Goal: Information Seeking & Learning: Check status

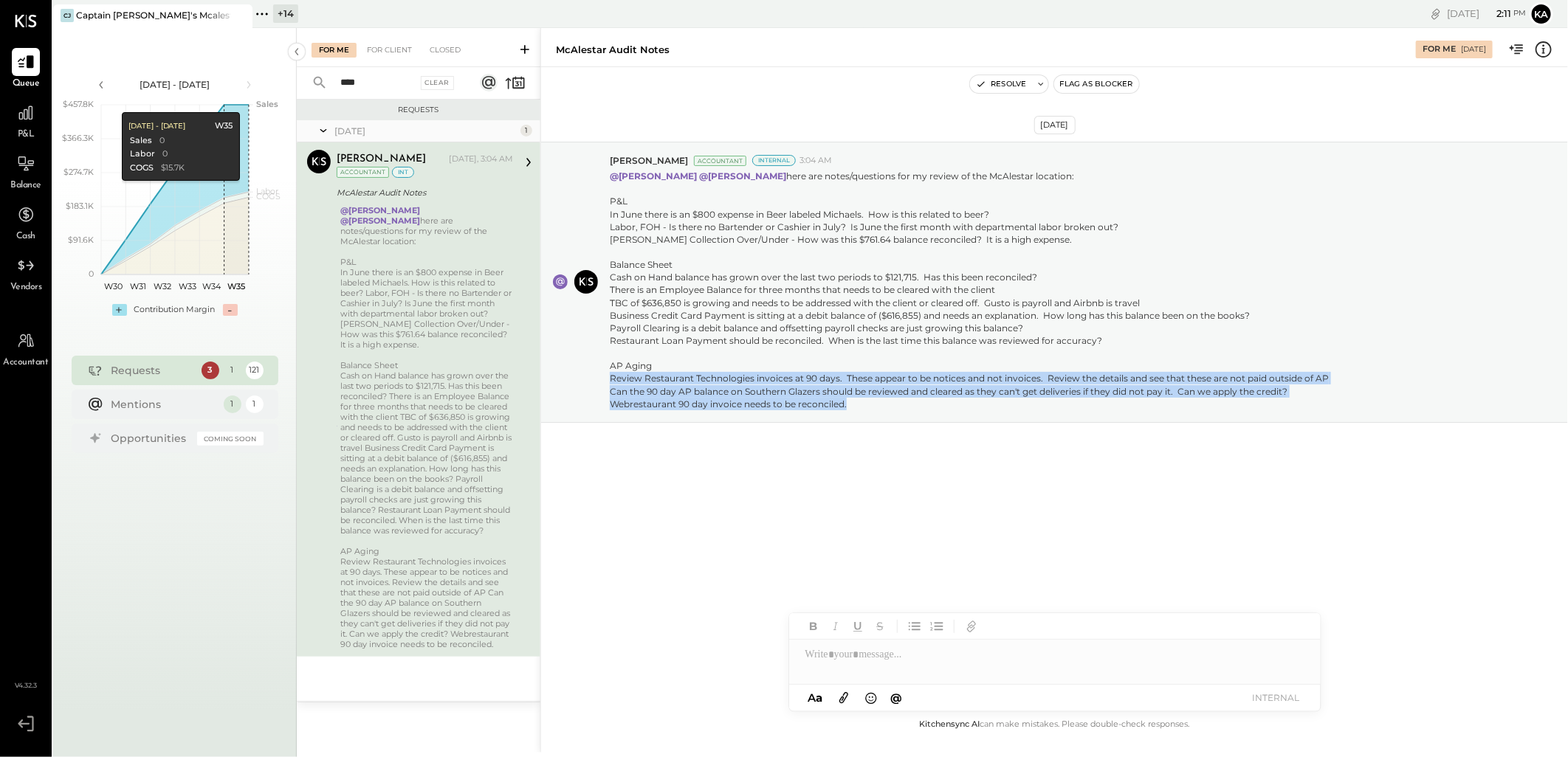
click at [1161, 519] on div "[DATE] [PERSON_NAME] Accountant Internal 3:04 AM @[PERSON_NAME] @[PERSON_NAME] …" at bounding box center [1055, 319] width 1027 height 430
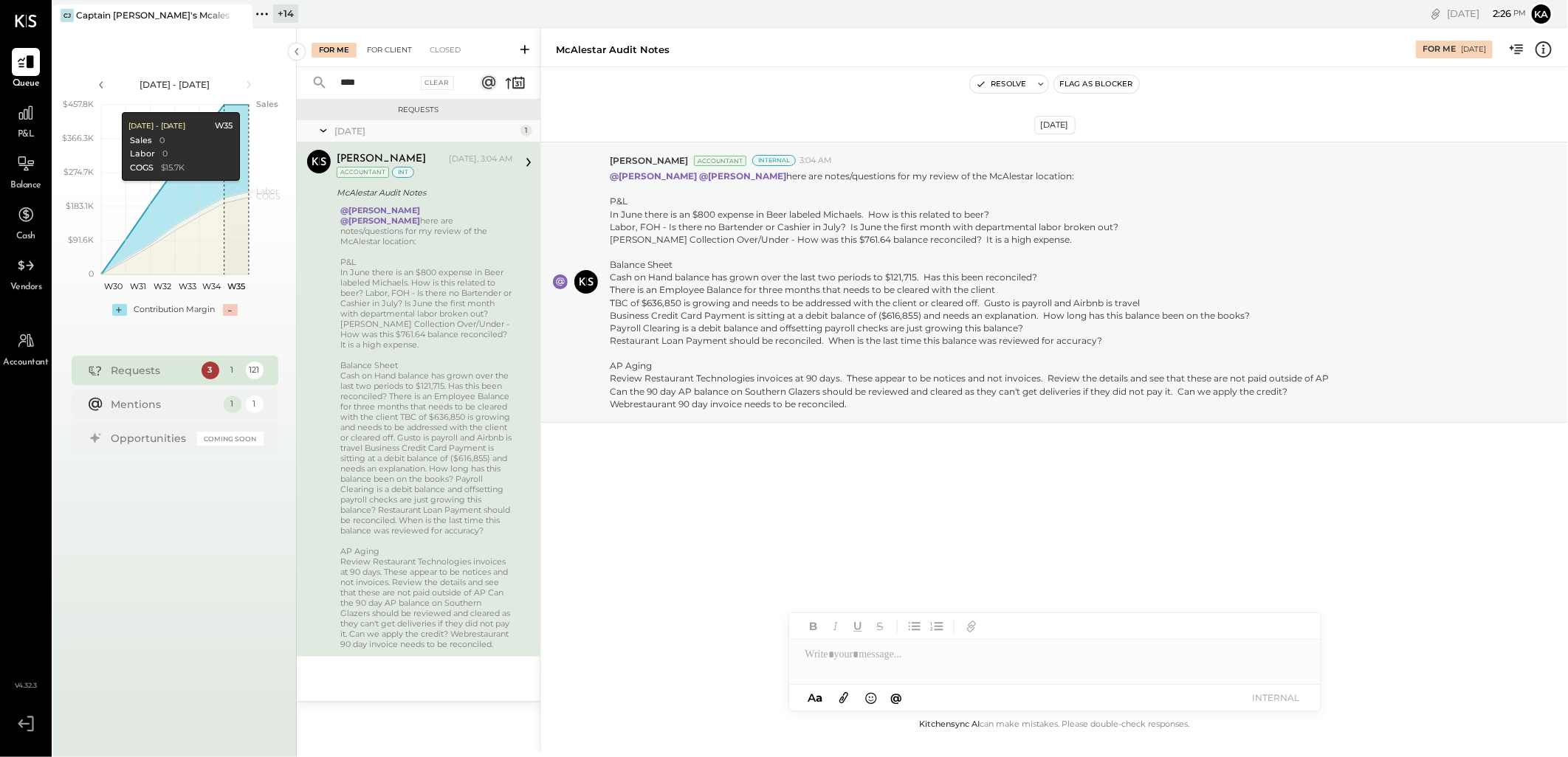
click at [393, 50] on div "For Client" at bounding box center [389, 50] width 60 height 15
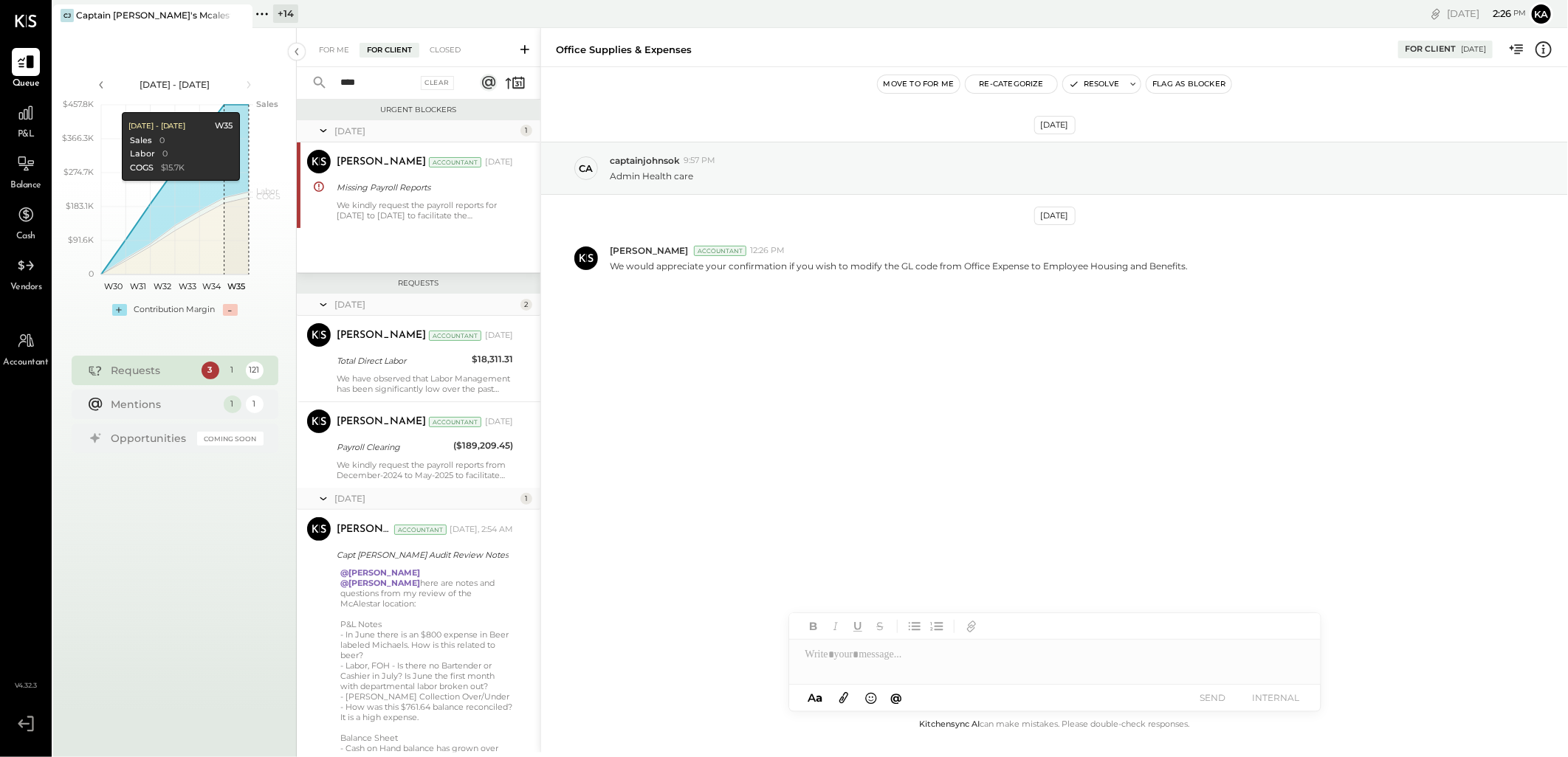
click at [395, 78] on input "****" at bounding box center [374, 83] width 86 height 24
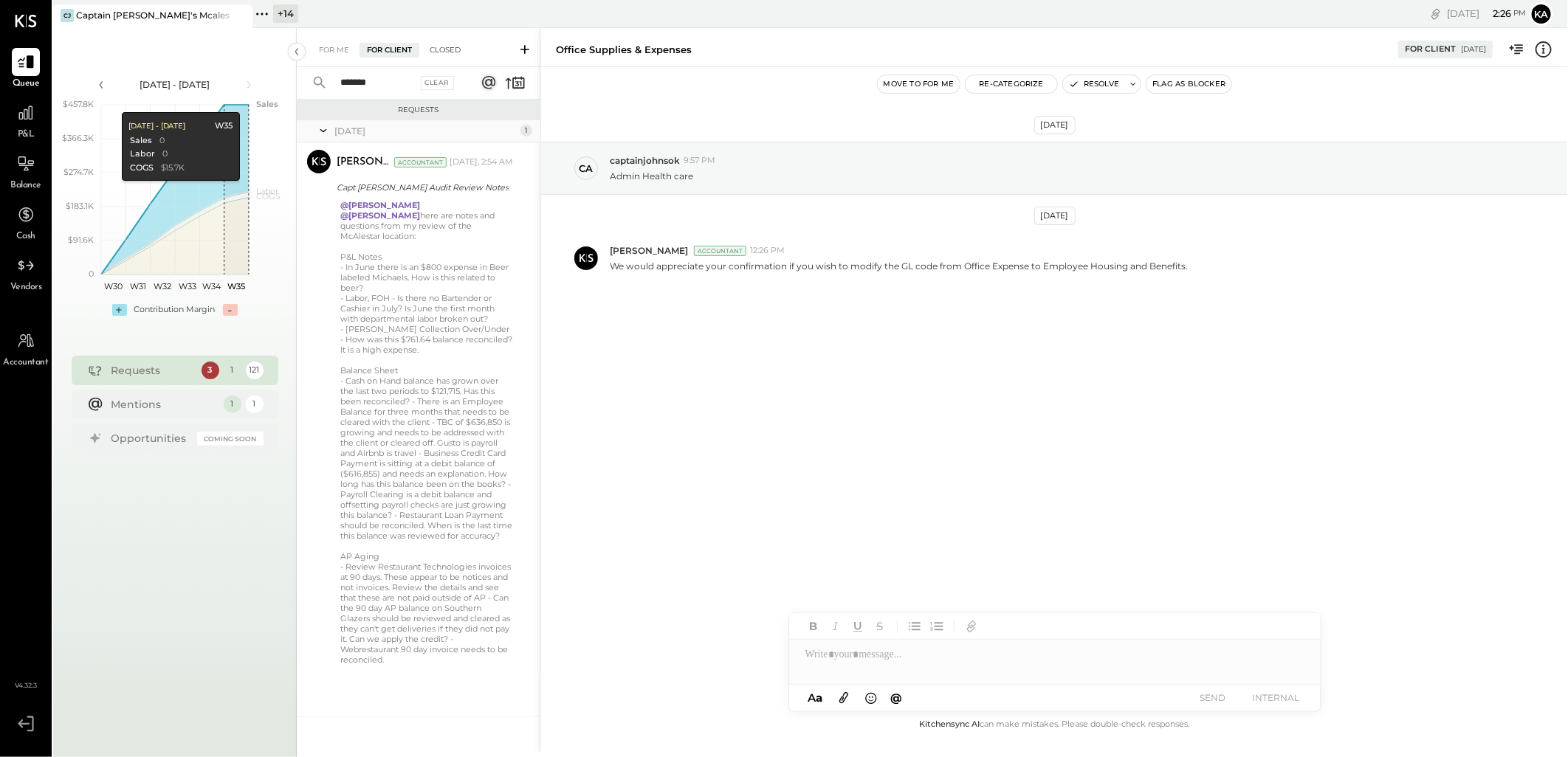
type input "*******"
click at [451, 47] on div "Closed" at bounding box center [445, 50] width 46 height 15
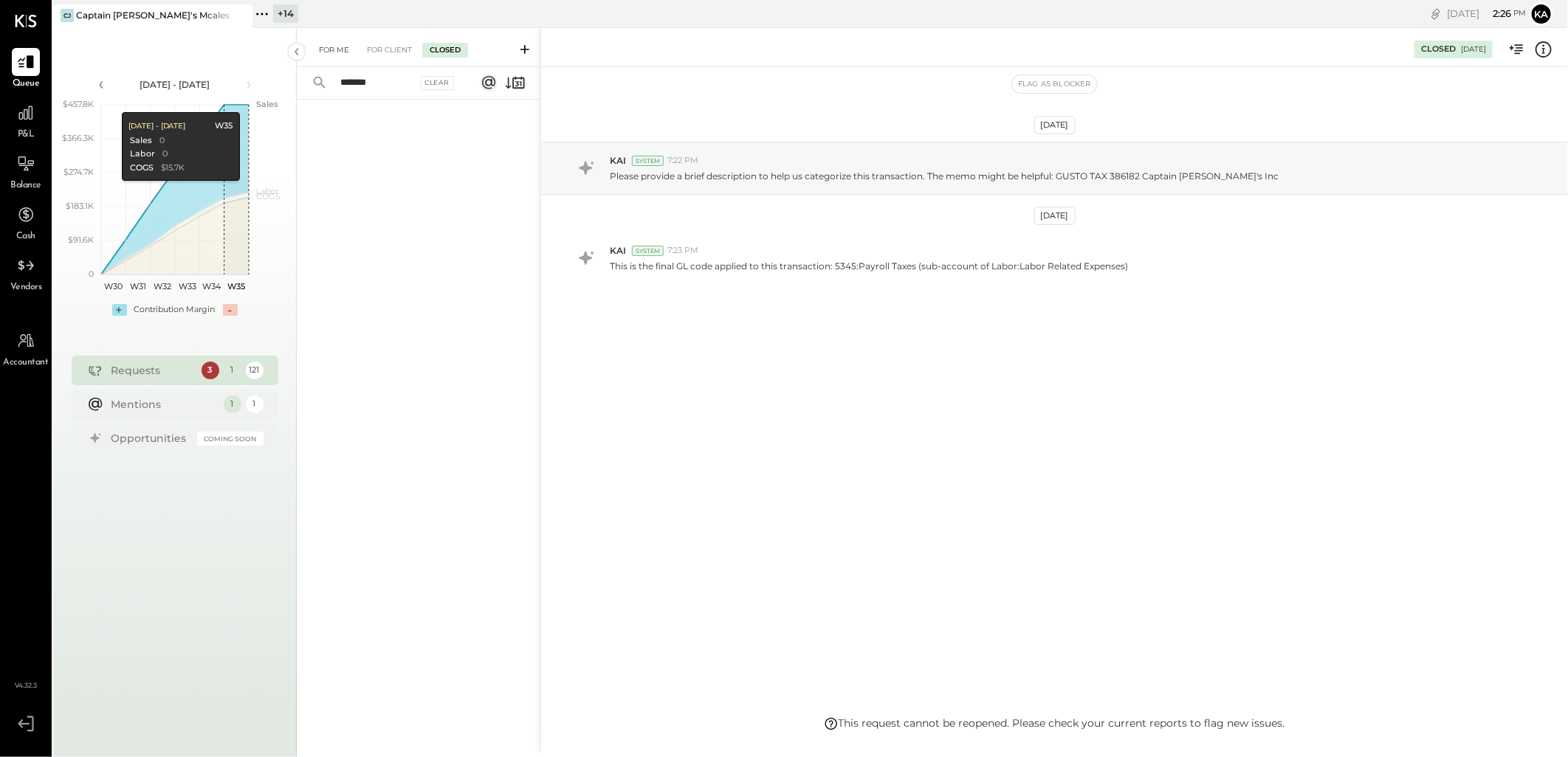
click at [322, 46] on div "For Me" at bounding box center [333, 50] width 45 height 15
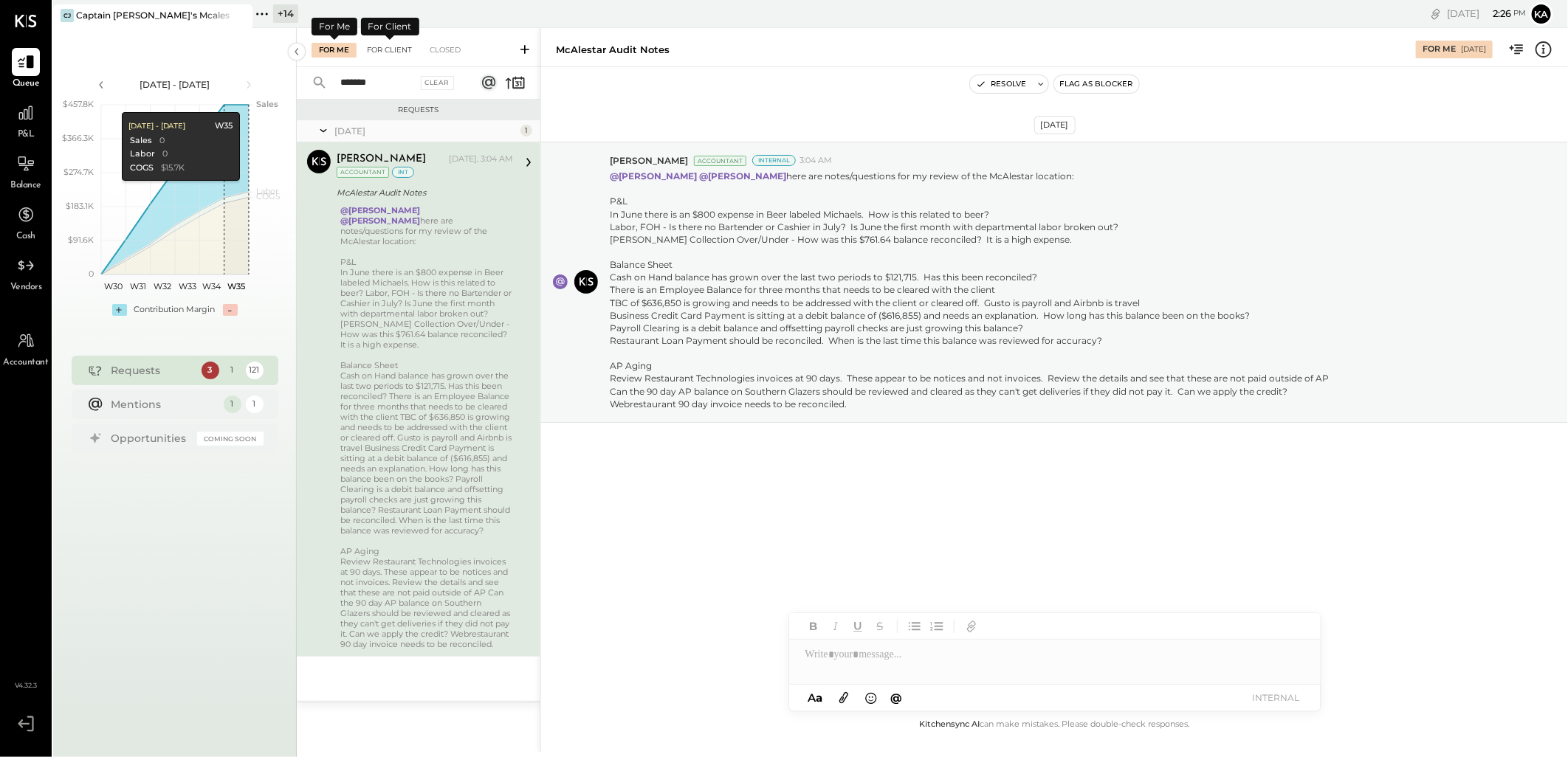
click at [392, 48] on div "For Client" at bounding box center [389, 50] width 60 height 15
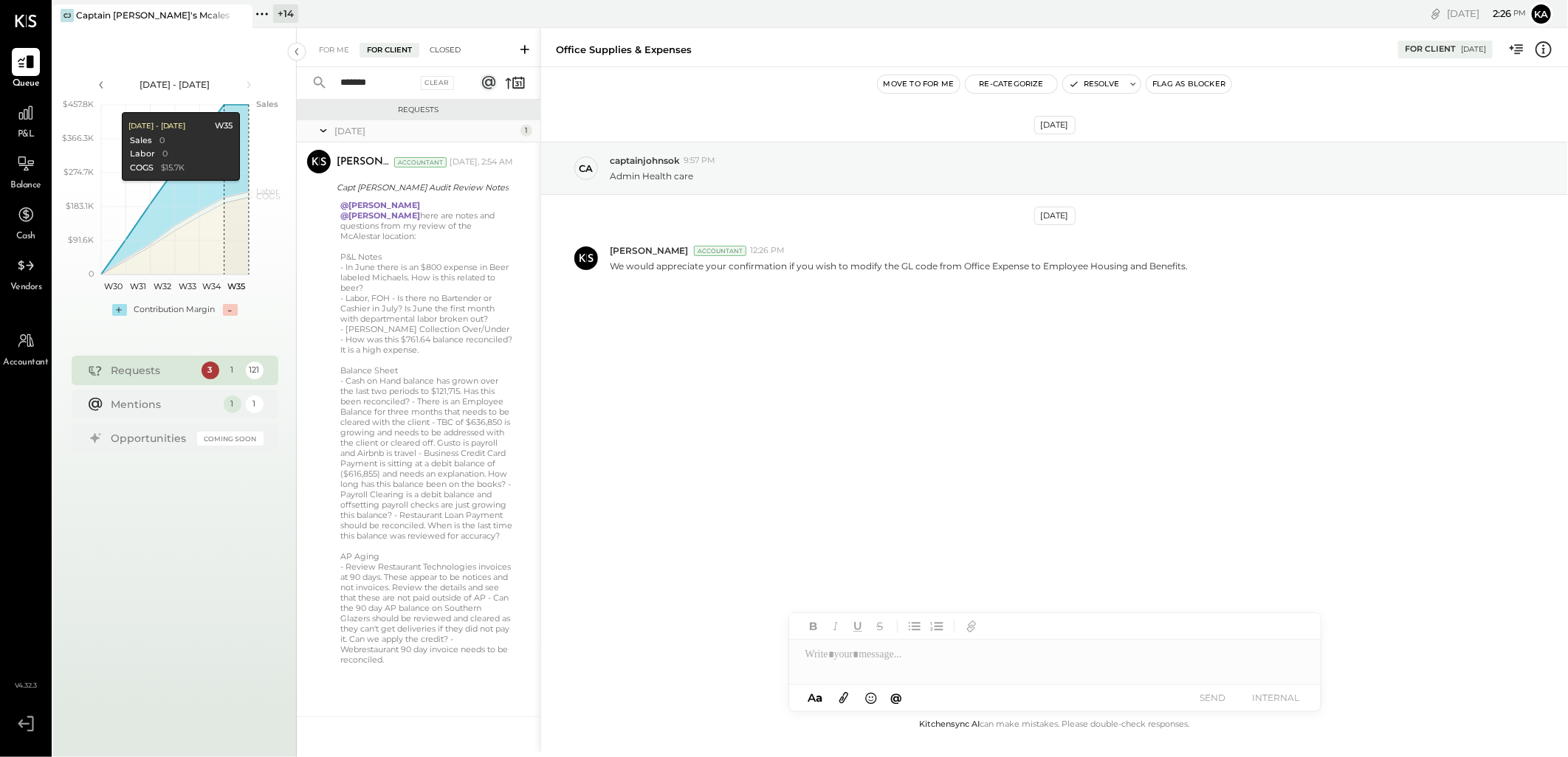
click at [445, 53] on div "Closed" at bounding box center [445, 50] width 46 height 15
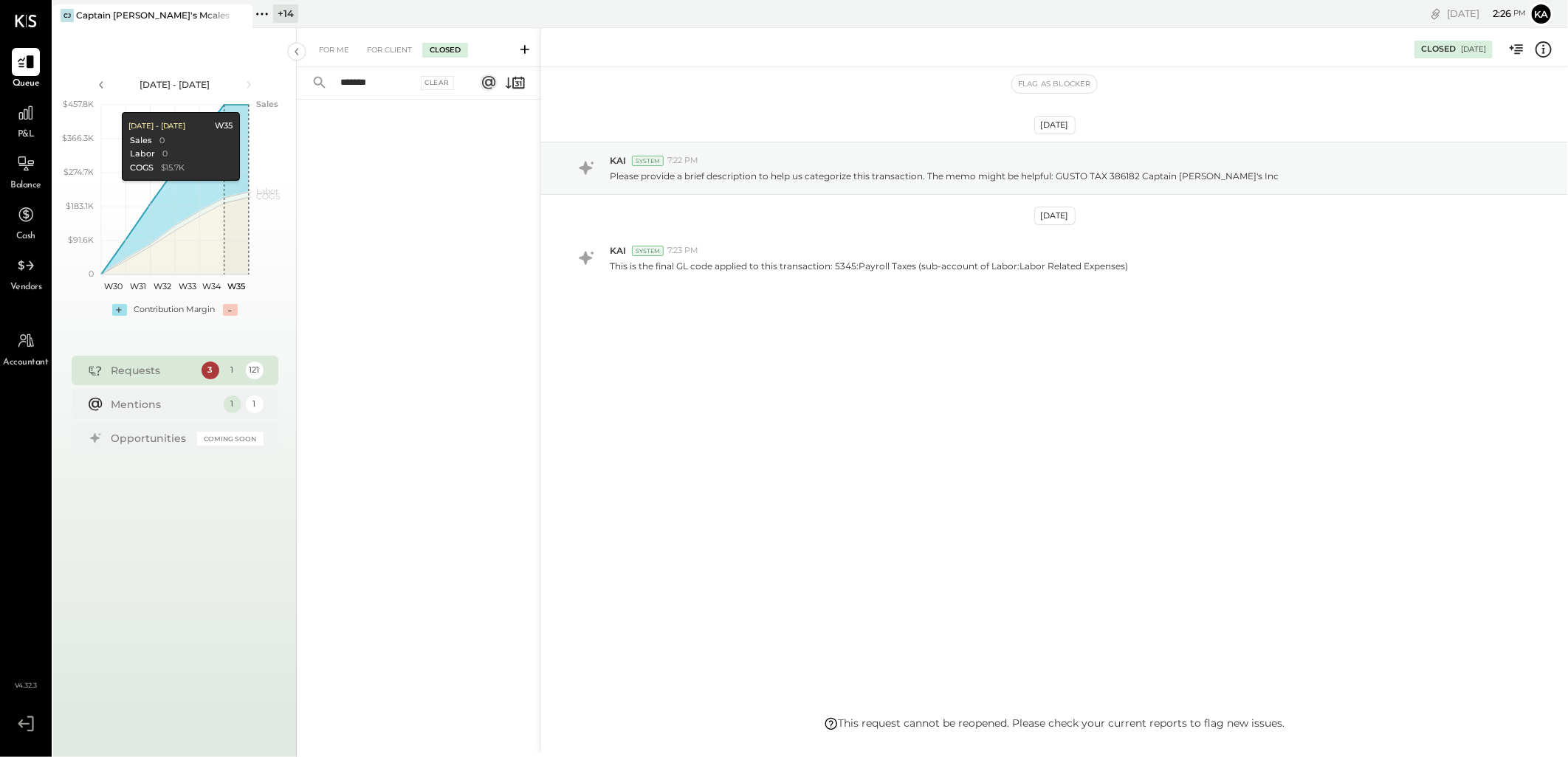
click at [392, 85] on input "*******" at bounding box center [374, 83] width 86 height 24
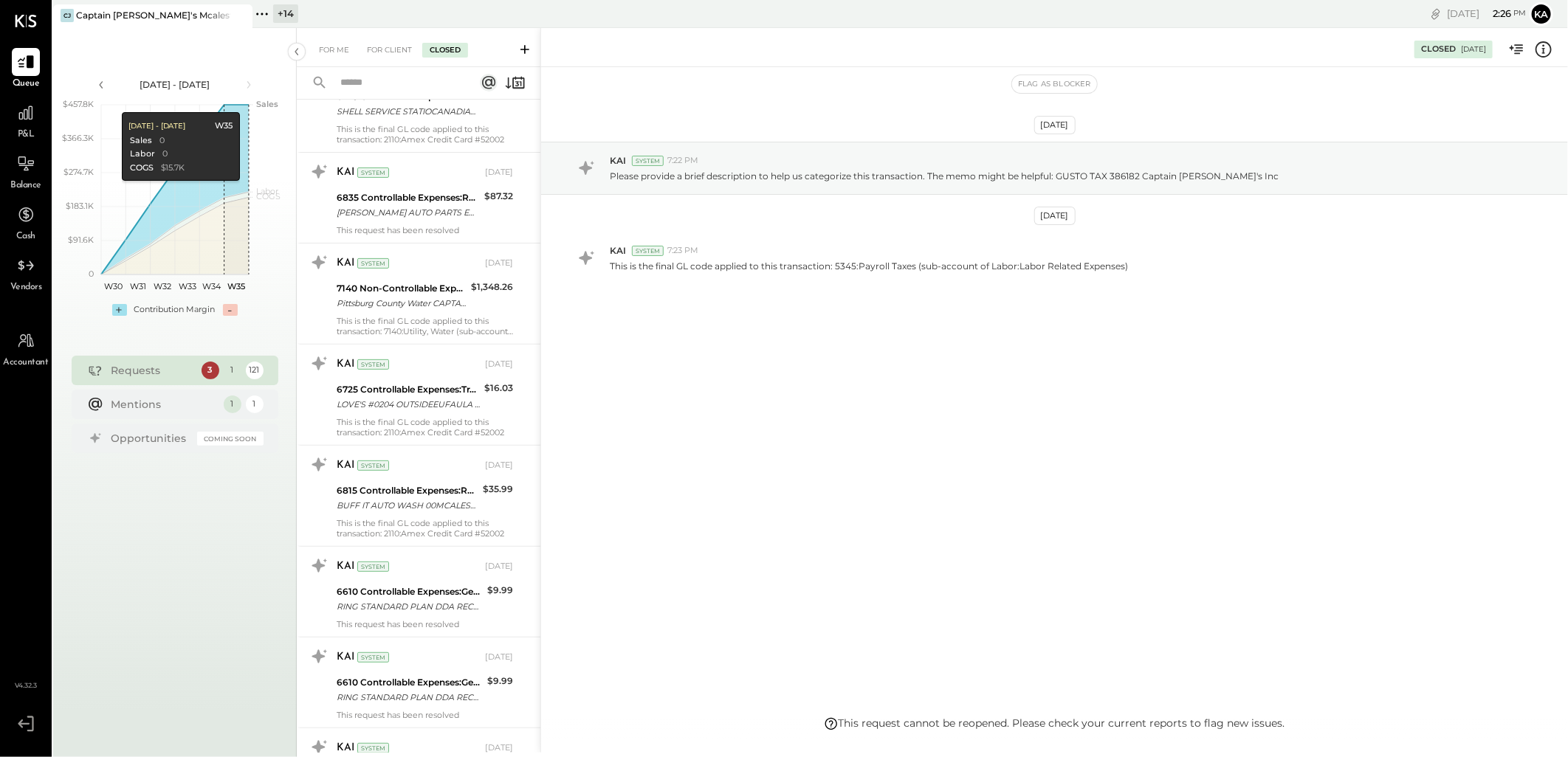
scroll to position [7709, 0]
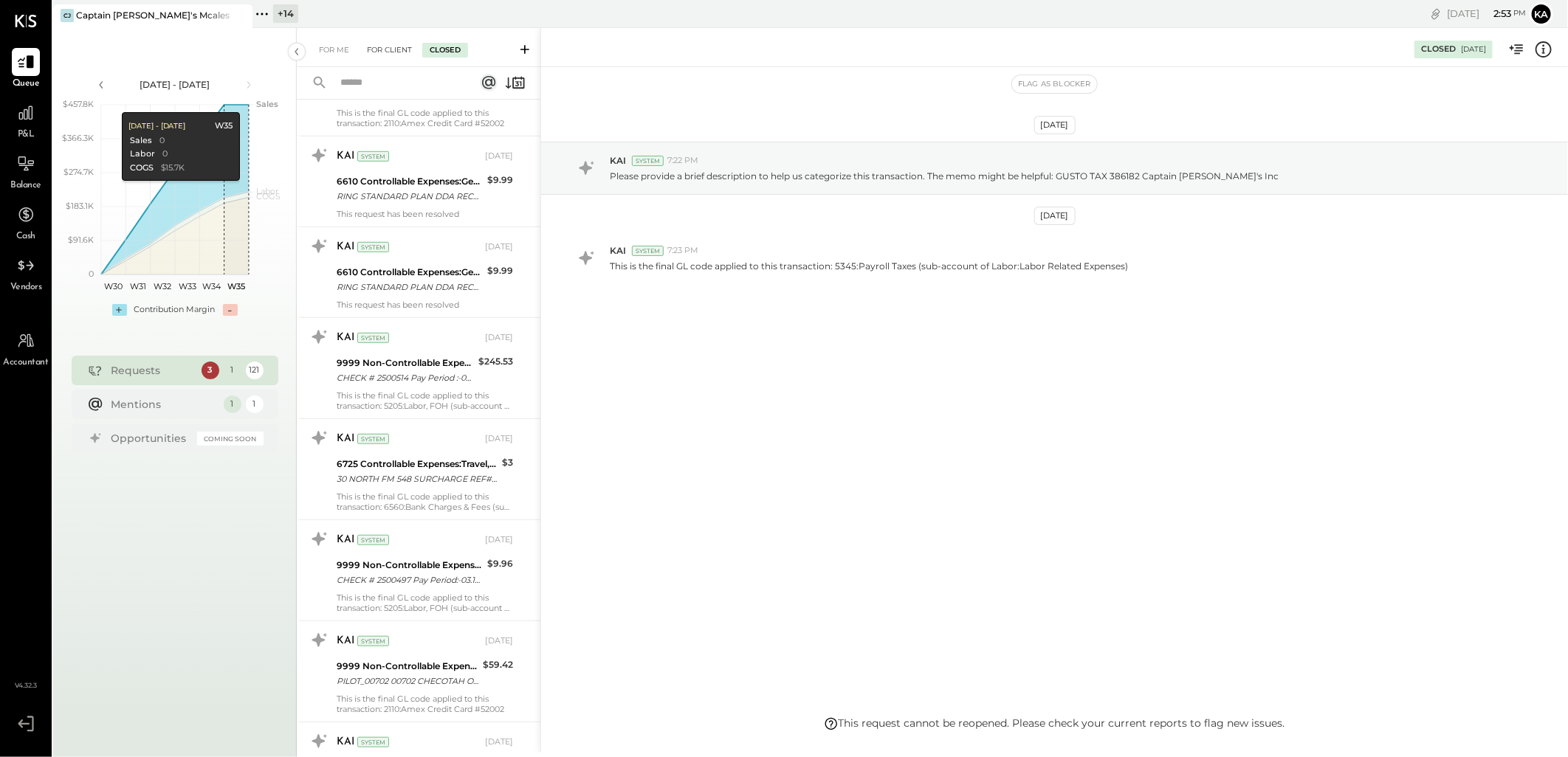
click at [384, 52] on div "For Client" at bounding box center [389, 50] width 60 height 15
click at [341, 48] on div "For Me" at bounding box center [333, 50] width 45 height 15
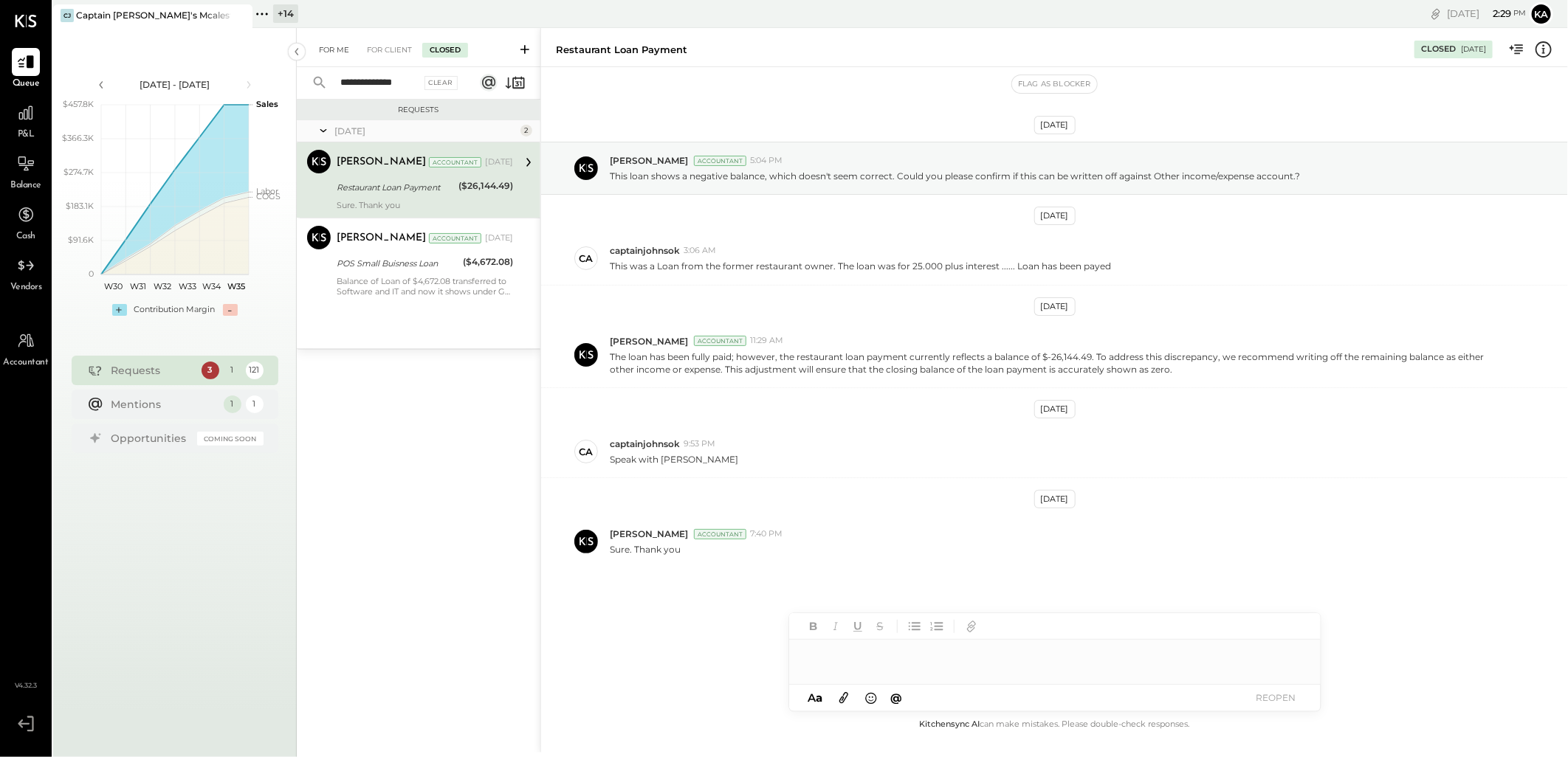
click at [338, 50] on div "For Me" at bounding box center [333, 50] width 45 height 15
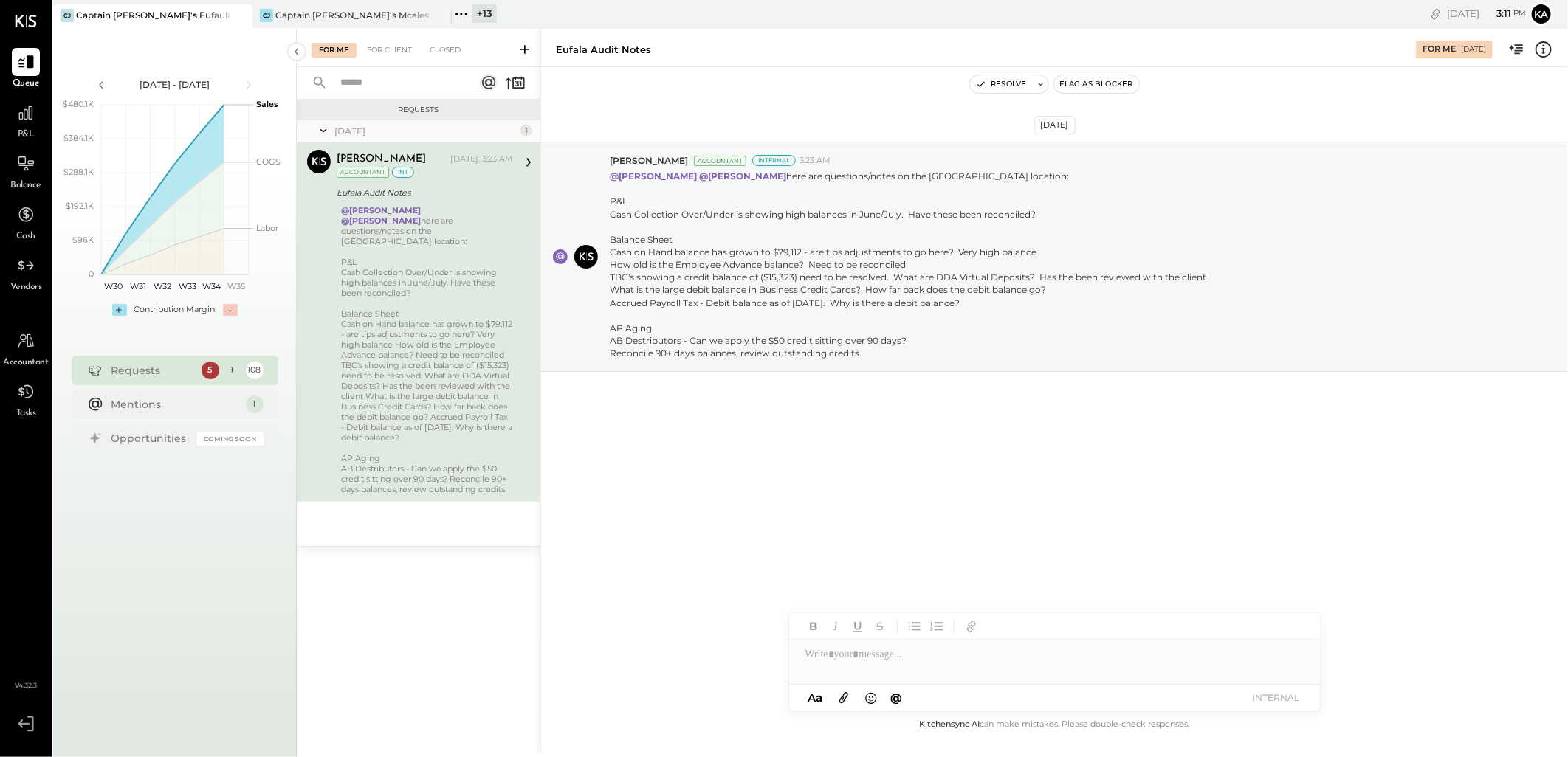
click at [990, 483] on div "Aug 27th, 2025 Chris Dash Accountant Internal 3:23 AM @Kapil Pandya @Manoj Bhag…" at bounding box center [1055, 392] width 1027 height 649
drag, startPoint x: 613, startPoint y: 213, endPoint x: 1040, endPoint y: 214, distance: 427.0
click at [1040, 214] on div "Cash Collection Over/Under is showing high balances in June/July. Have these be…" at bounding box center [908, 214] width 597 height 13
copy div "Cash Collection Over/Under is showing high balances in June/July. Have these be…"
drag, startPoint x: 613, startPoint y: 239, endPoint x: 675, endPoint y: 239, distance: 62.0
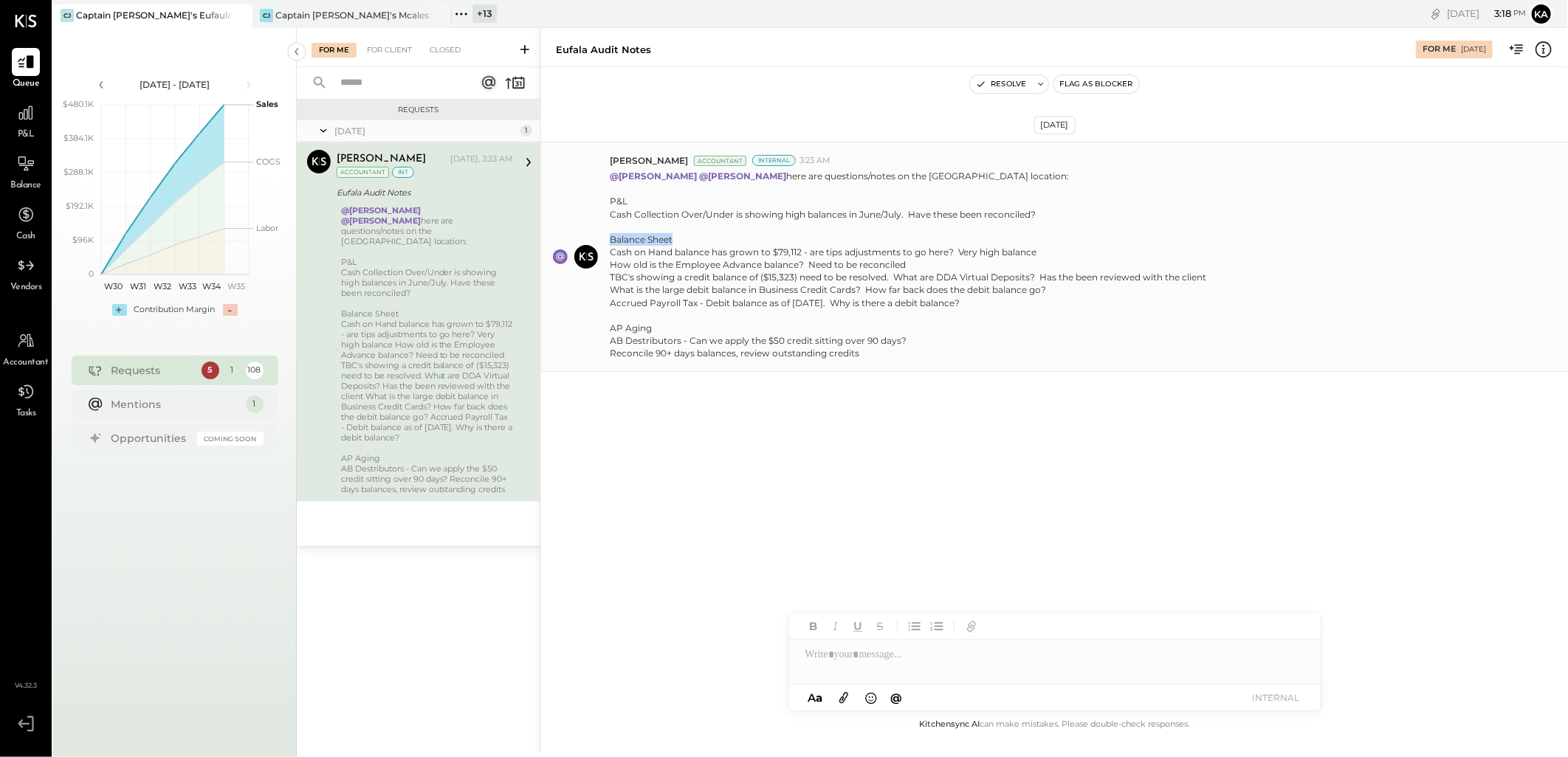
click at [675, 239] on div "Balance Sheet" at bounding box center [908, 239] width 597 height 13
copy div "Balance Sheet"
click at [905, 387] on div "Aug 27th, 2025 Chris Dash Accountant Internal 3:23 AM @Kapil Pandya @Manoj Bhag…" at bounding box center [1055, 293] width 1027 height 379
drag, startPoint x: 609, startPoint y: 249, endPoint x: 1036, endPoint y: 256, distance: 427.1
click at [1036, 256] on div "Cash on Hand balance has grown to $79,112 - are tips adjustments to go here? Ve…" at bounding box center [908, 278] width 597 height 64
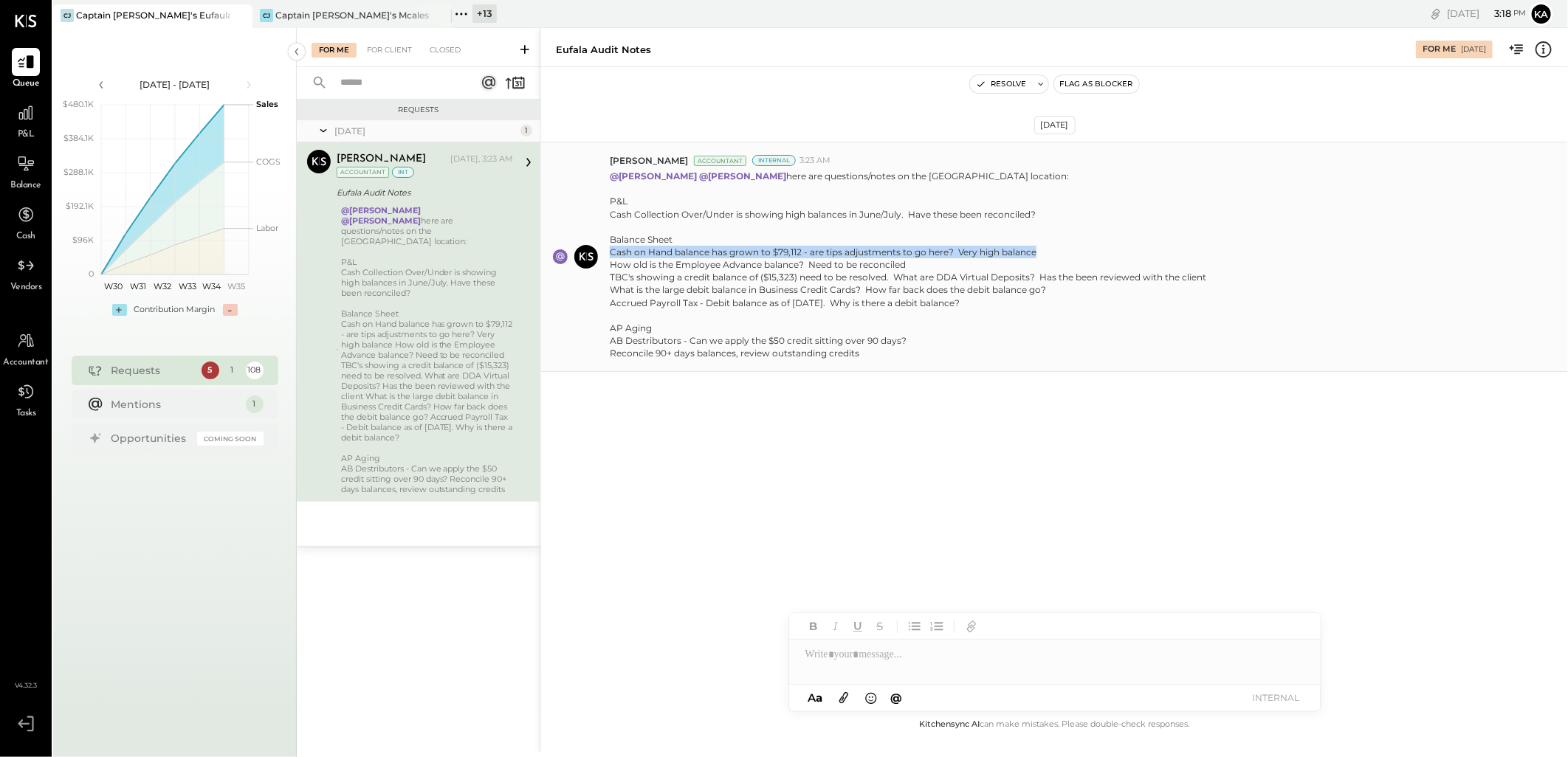
copy div "Cash on Hand balance has grown to $79,112 - are tips adjustments to go here? Ve…"
click at [1149, 440] on div "Aug 27th, 2025 Chris Dash Accountant Internal 3:23 AM @Kapil Pandya @Manoj Bhag…" at bounding box center [1055, 293] width 1027 height 379
click at [389, 45] on div "For Client" at bounding box center [389, 50] width 60 height 15
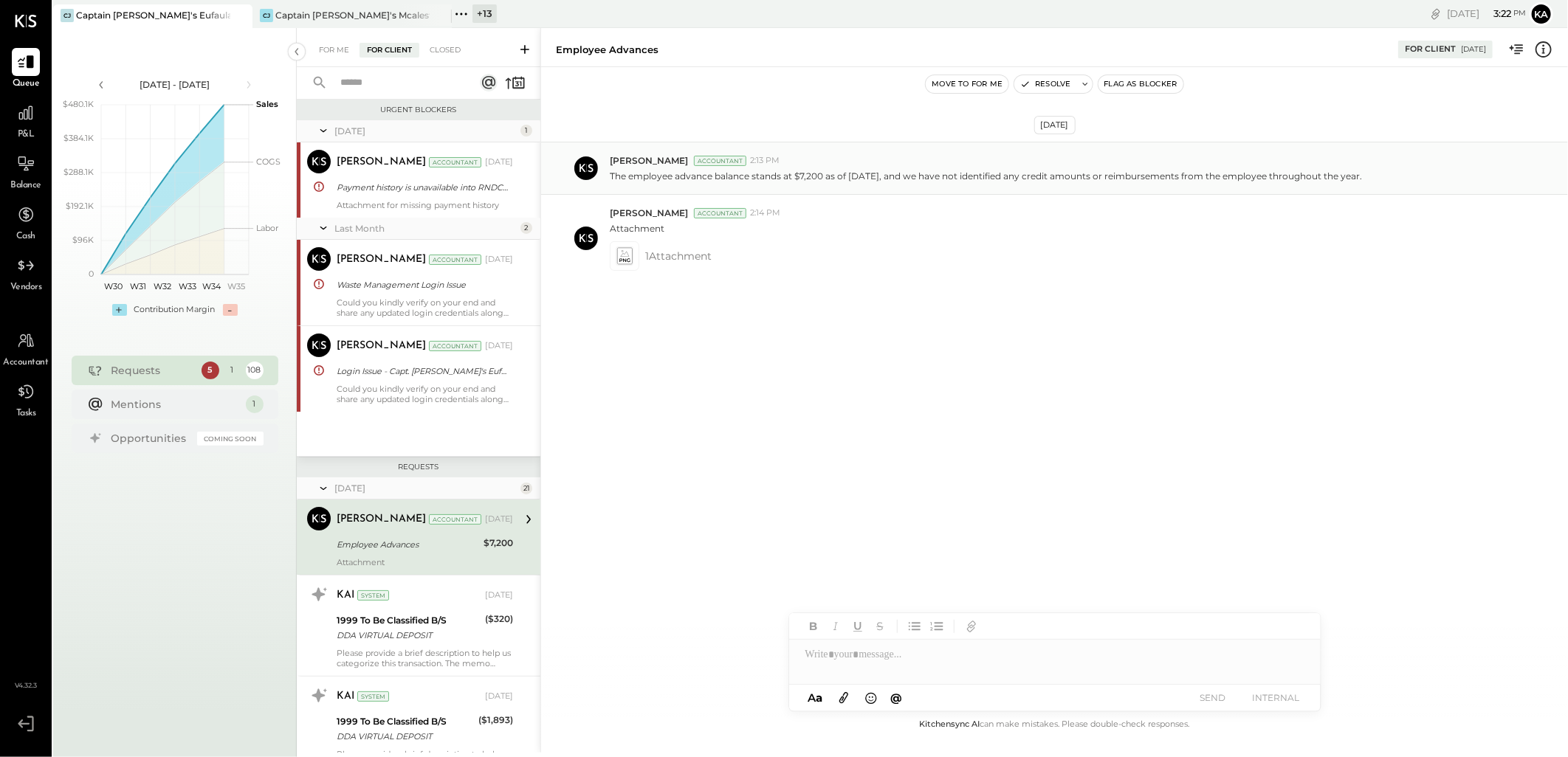
scroll to position [111, 0]
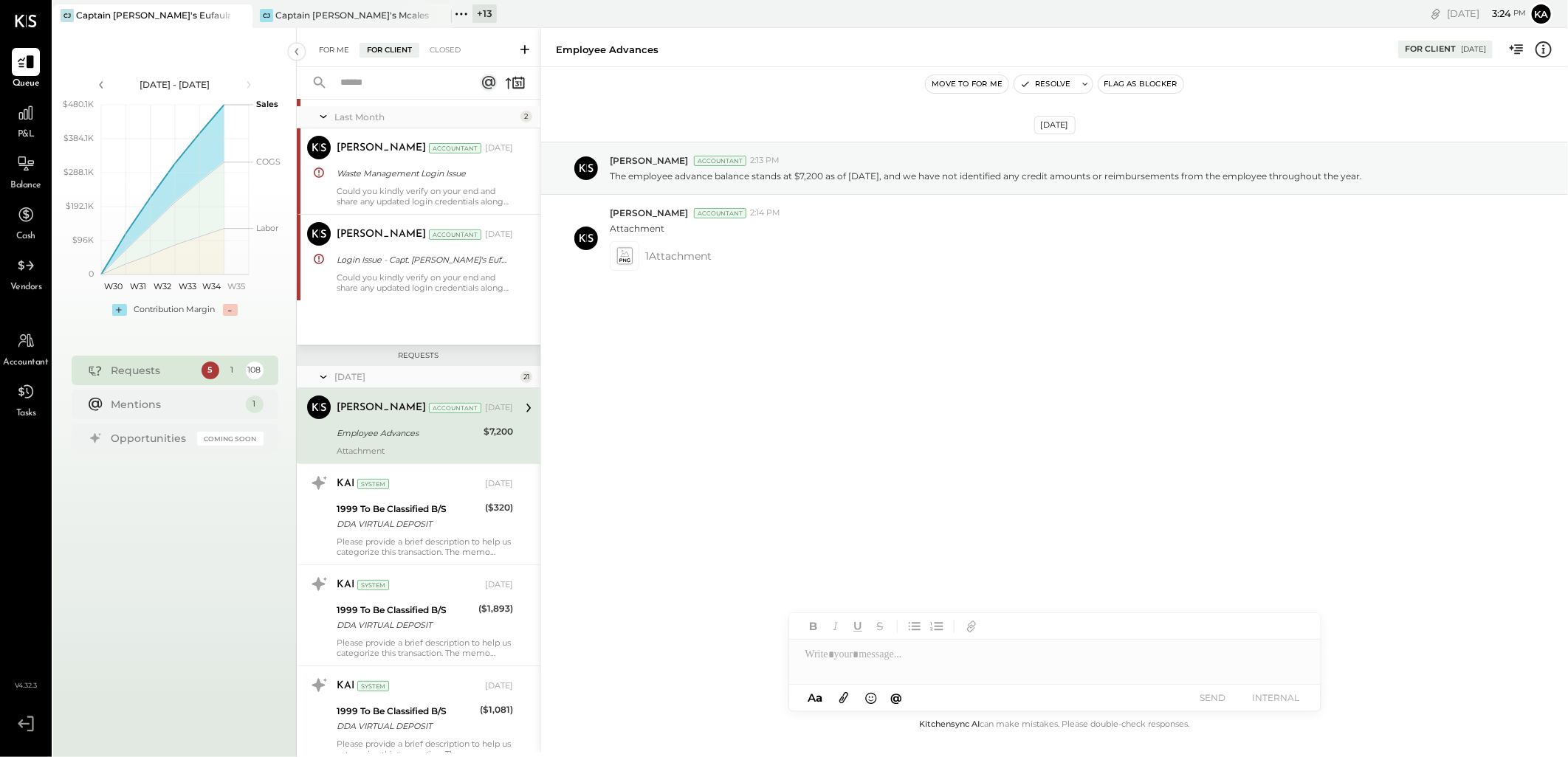
click at [332, 47] on div "For Me" at bounding box center [333, 50] width 45 height 15
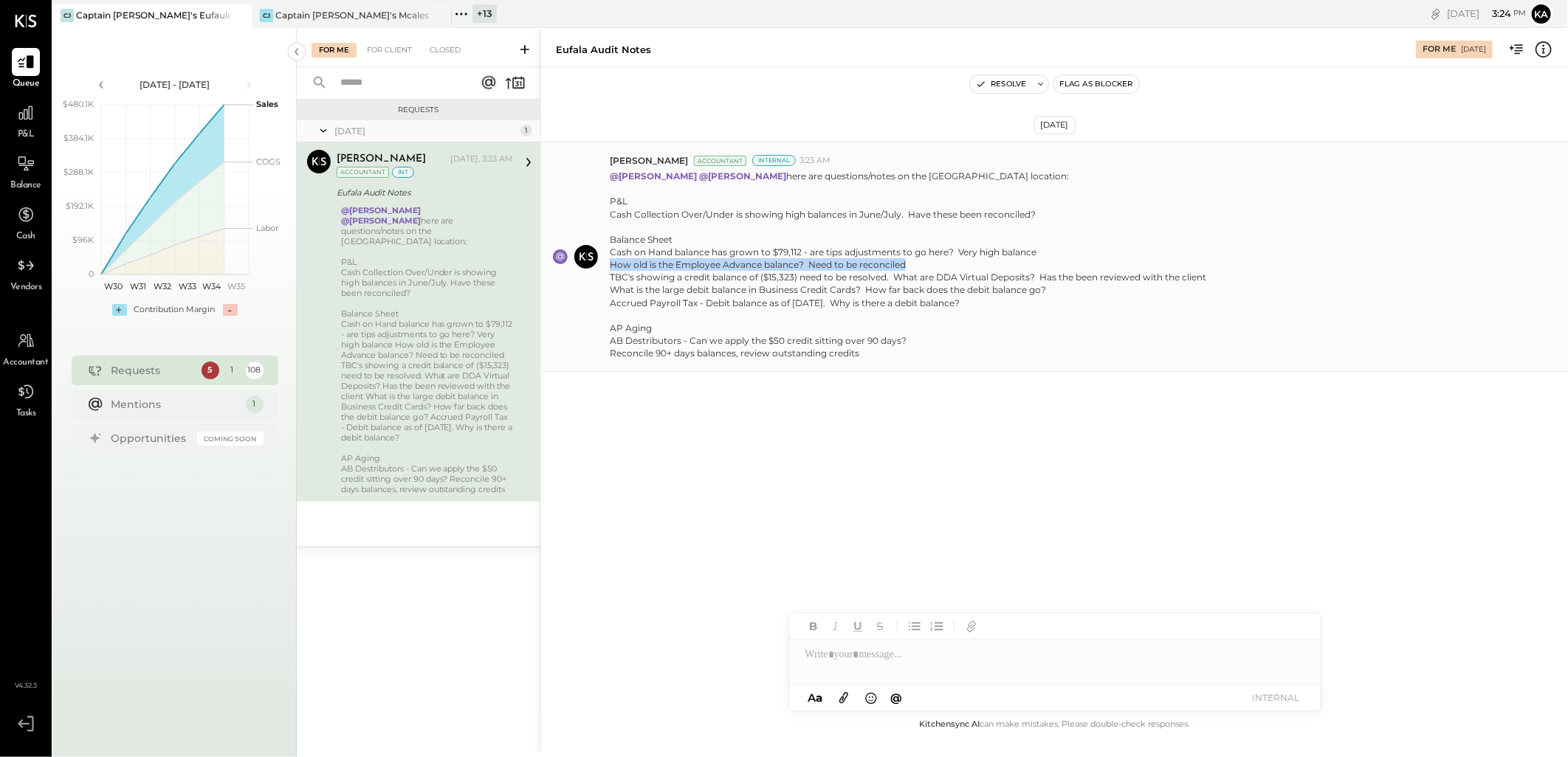
drag, startPoint x: 611, startPoint y: 262, endPoint x: 910, endPoint y: 262, distance: 299.0
click at [910, 262] on div "Cash on Hand balance has grown to $79,112 - are tips adjustments to go here? Ve…" at bounding box center [908, 278] width 597 height 64
click at [391, 47] on div "For Client" at bounding box center [389, 50] width 60 height 15
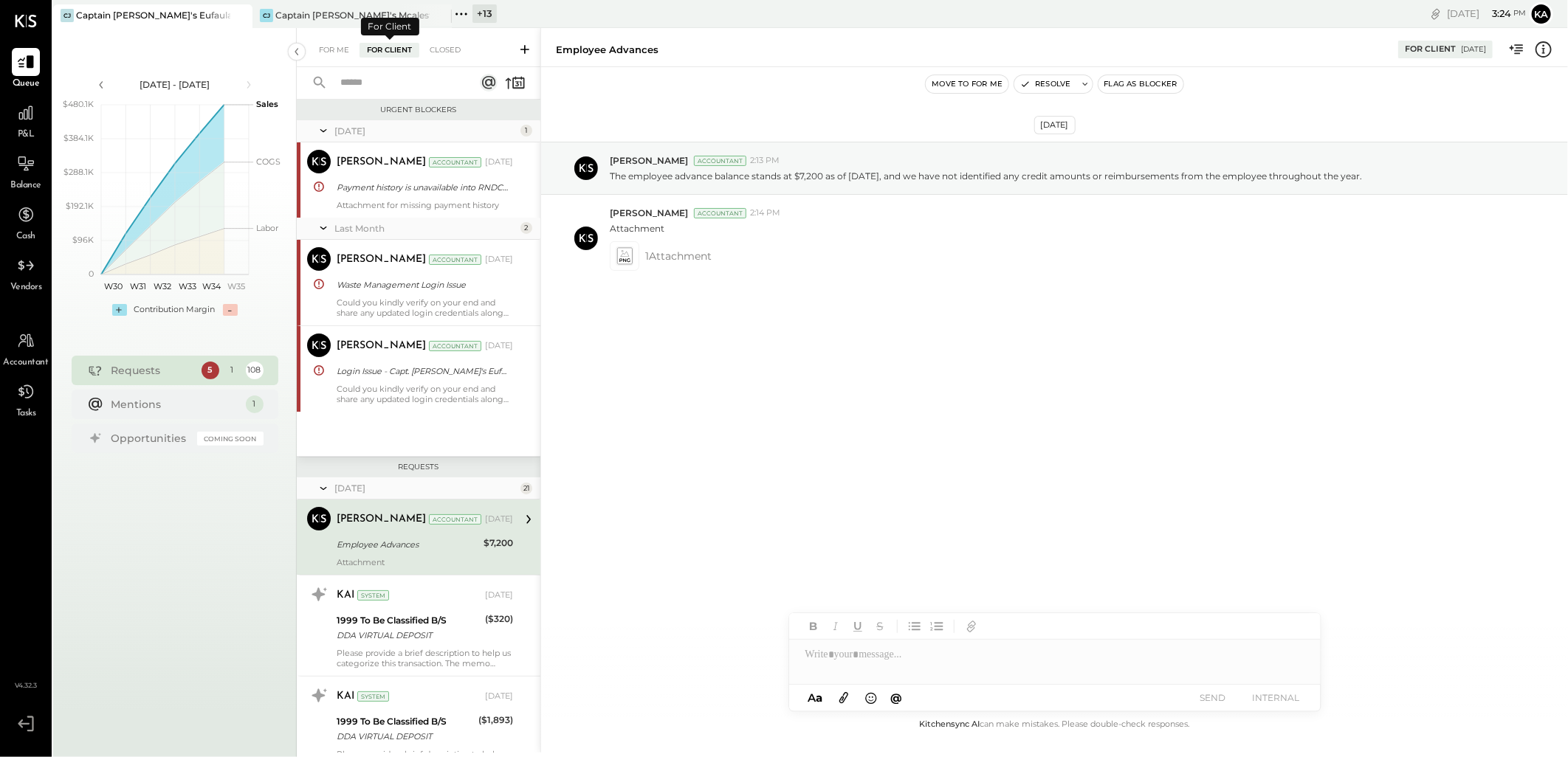
scroll to position [111, 0]
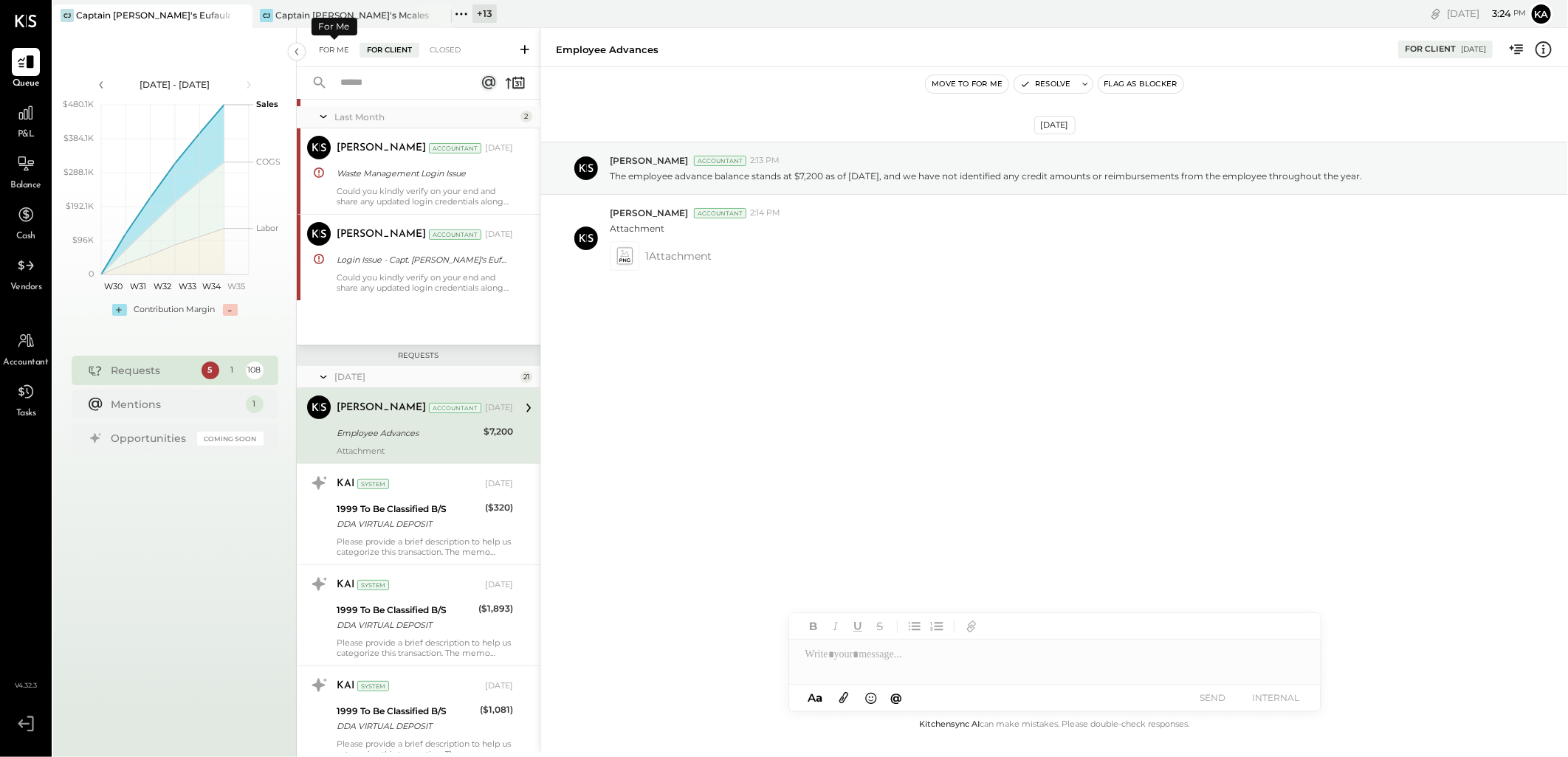
click at [343, 50] on div "For Me" at bounding box center [333, 50] width 45 height 15
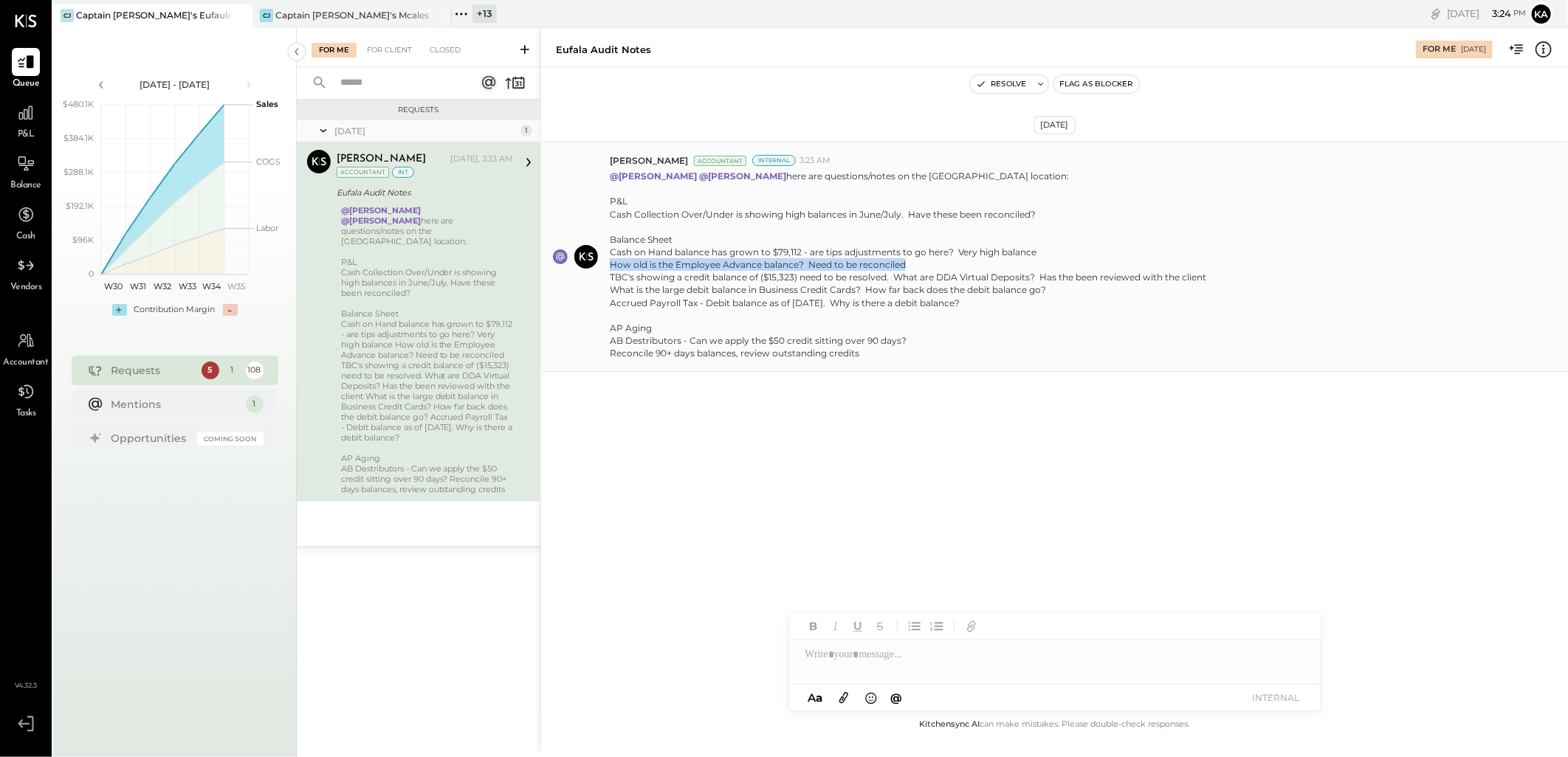
drag, startPoint x: 611, startPoint y: 261, endPoint x: 910, endPoint y: 261, distance: 299.0
click at [910, 261] on div "Cash on Hand balance has grown to $79,112 - are tips adjustments to go here? Ve…" at bounding box center [908, 278] width 597 height 64
copy div "How old is the Employee Advance balance? Need to be reconciled"
click at [394, 53] on div "For Client" at bounding box center [389, 50] width 60 height 15
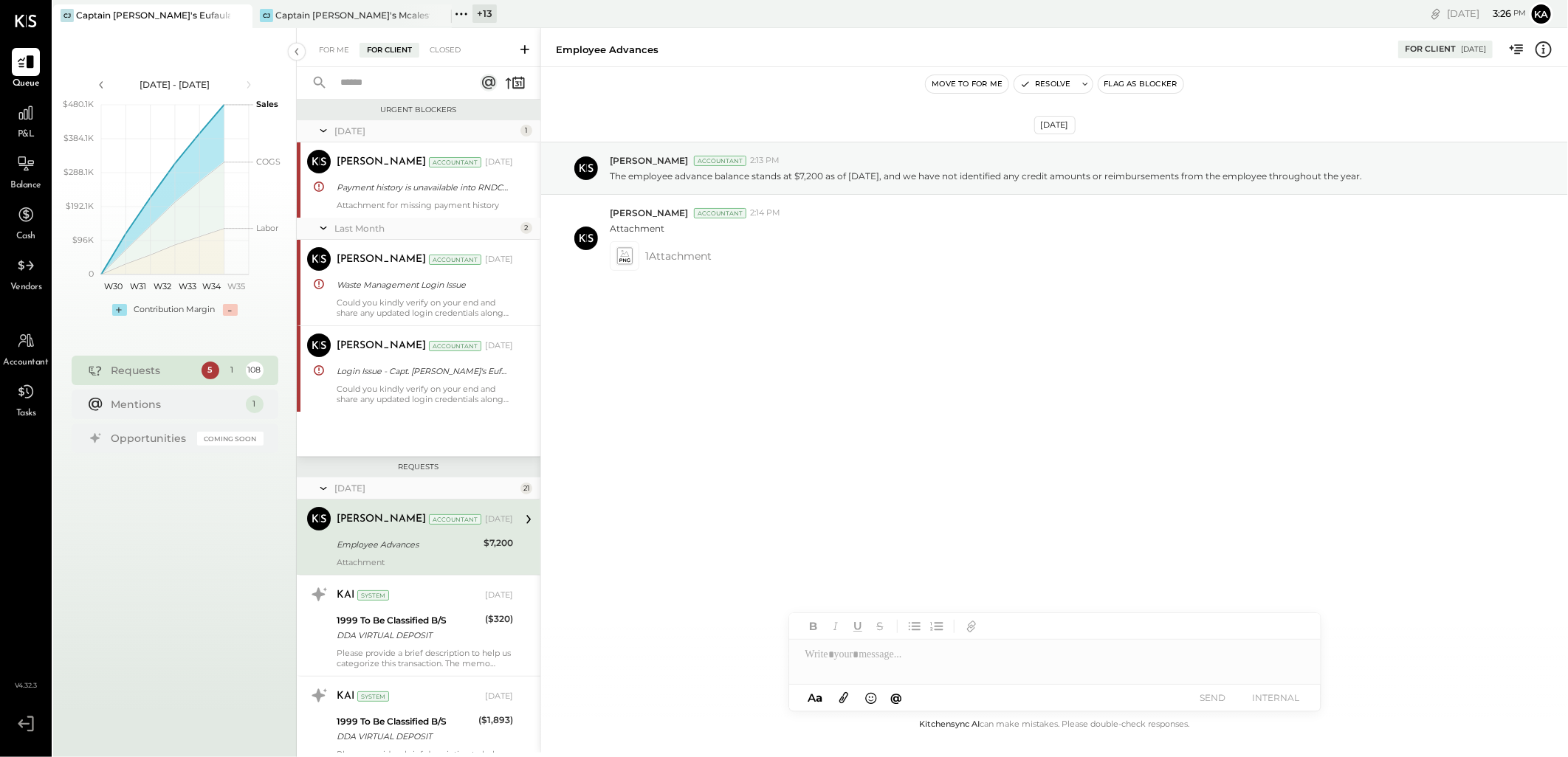
scroll to position [111, 0]
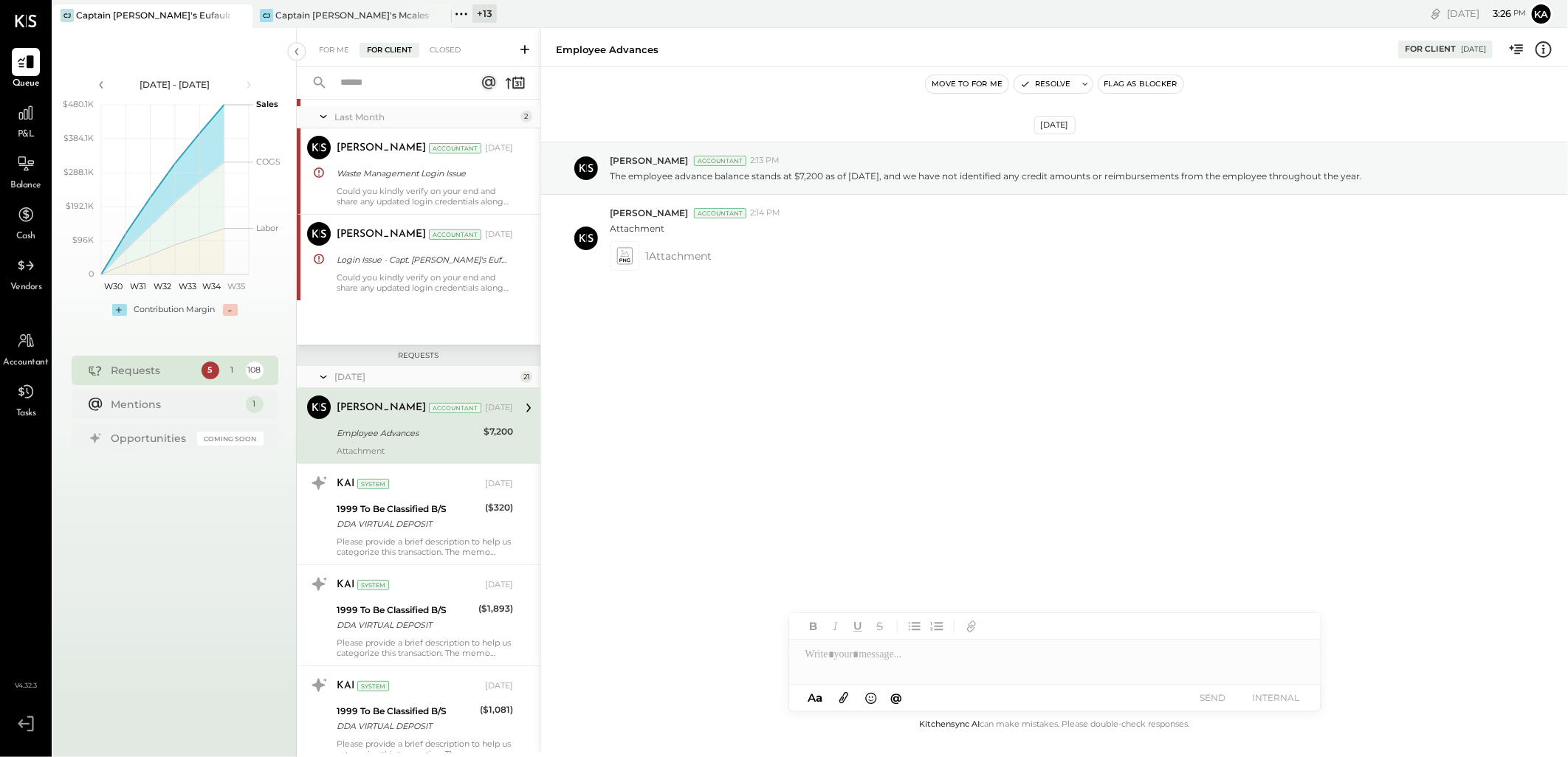
click at [422, 448] on div "Attachment" at bounding box center [424, 451] width 176 height 10
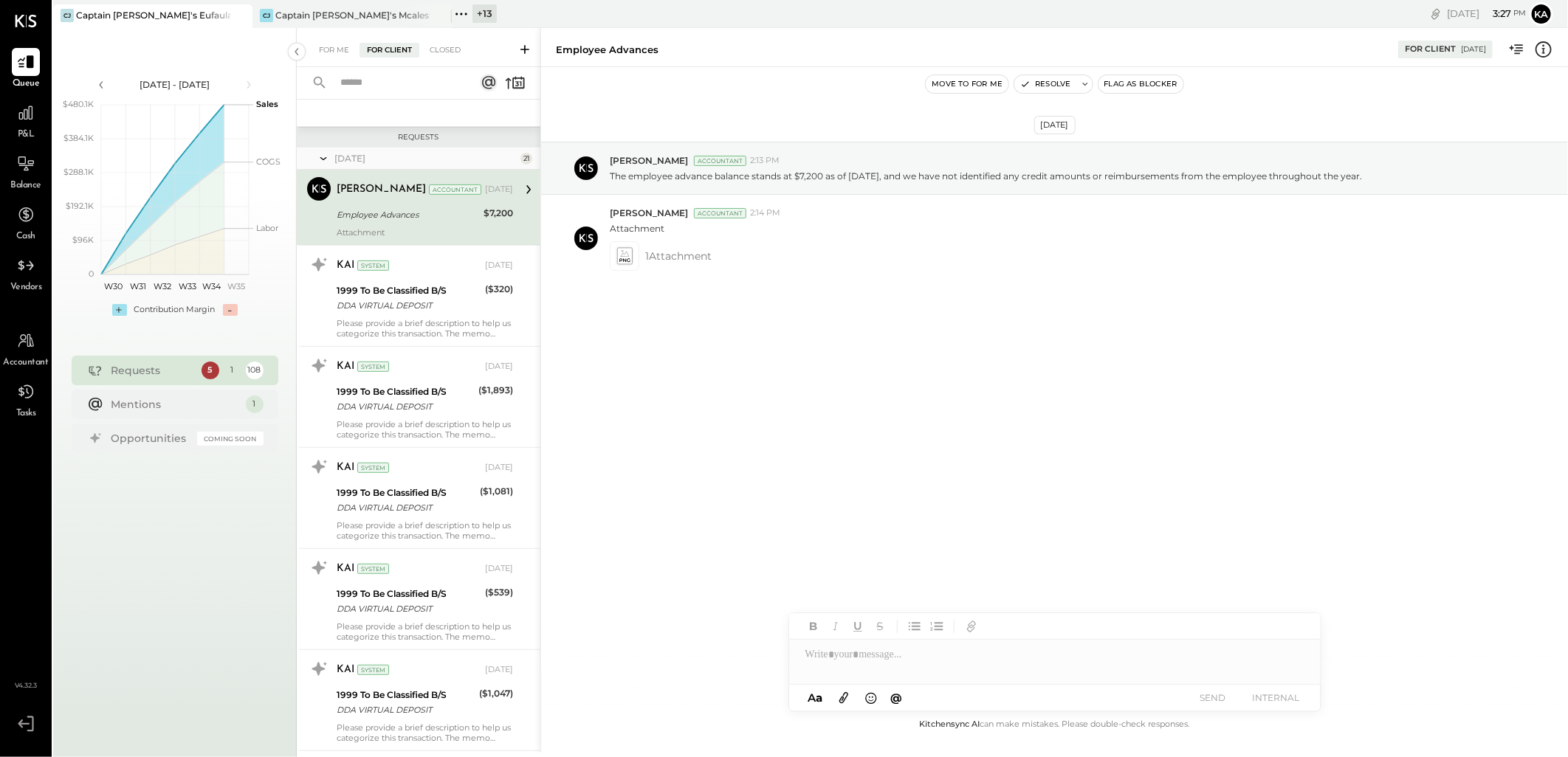
scroll to position [357, 0]
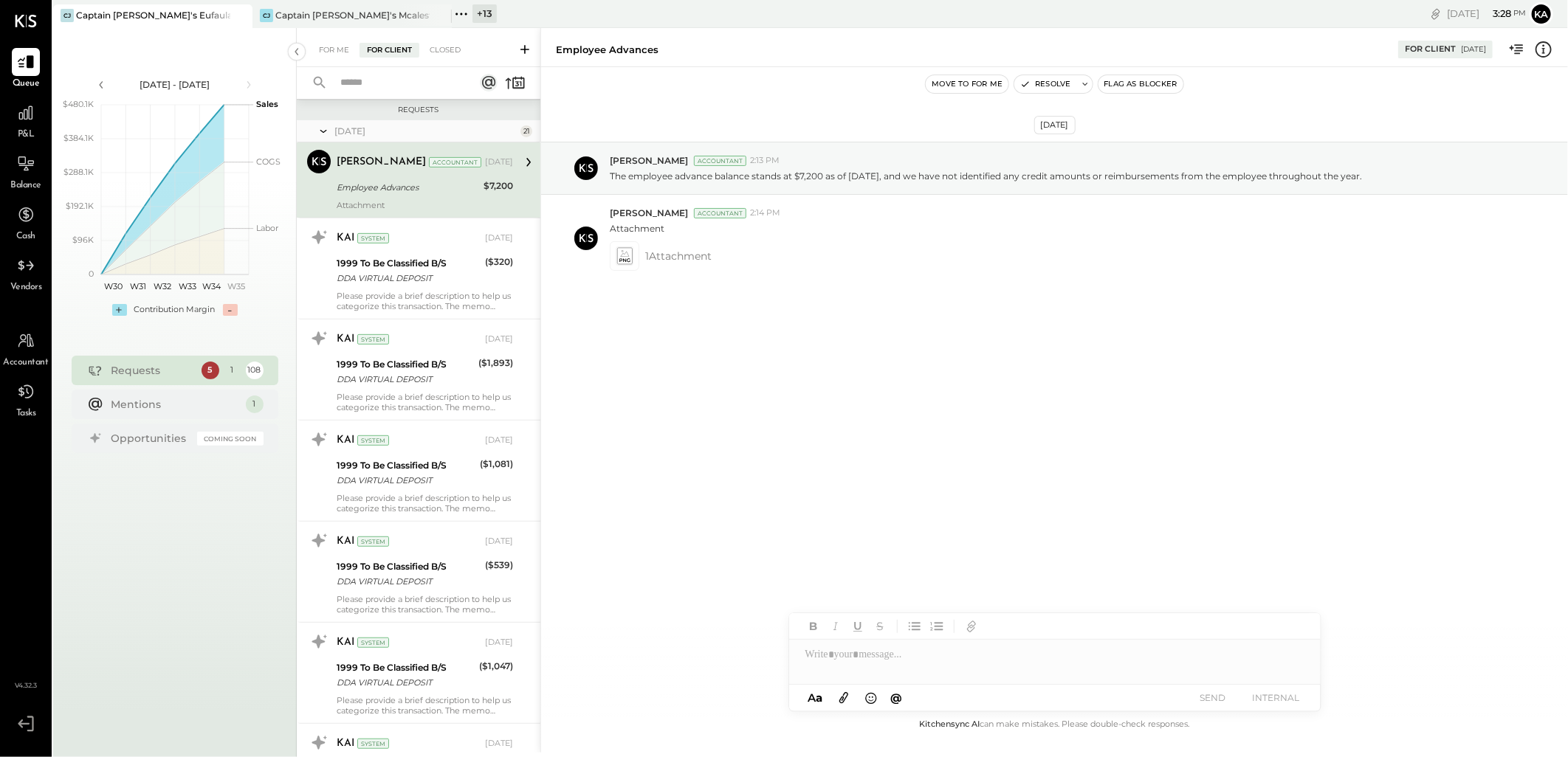
click at [410, 88] on input "text" at bounding box center [398, 83] width 133 height 24
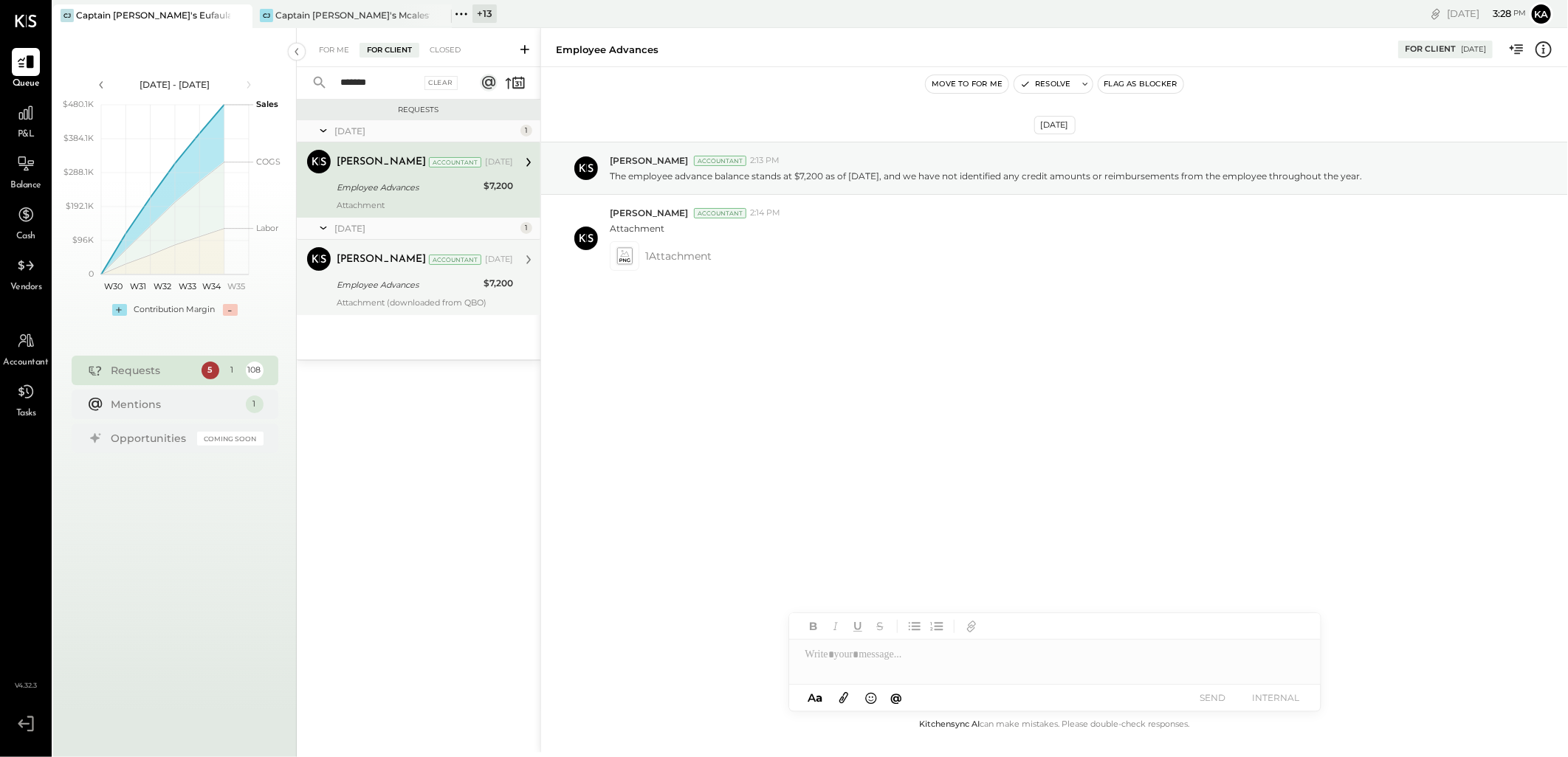
type input "*******"
click at [378, 289] on div "Employee Advances" at bounding box center [407, 284] width 142 height 15
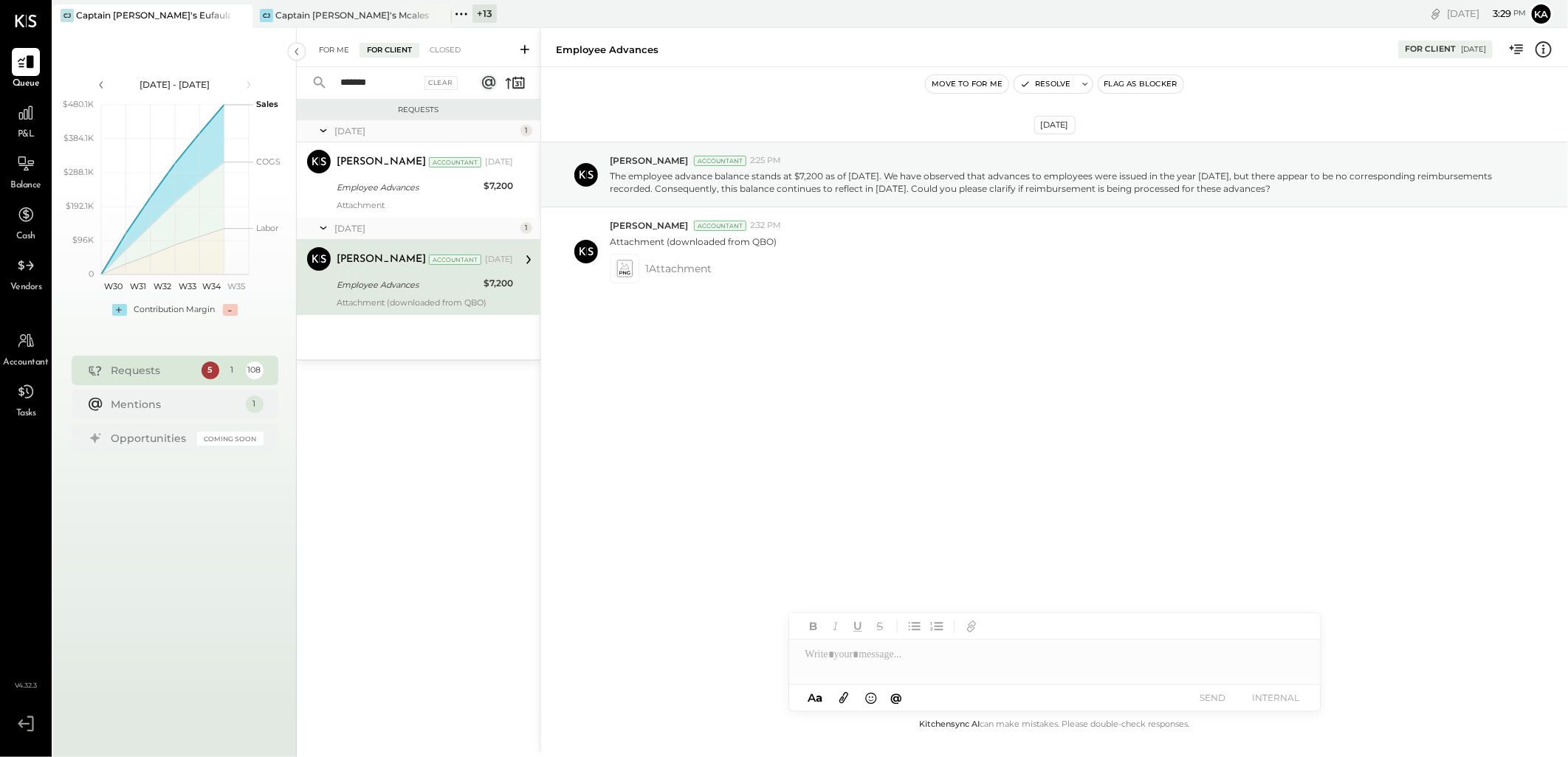
click at [332, 49] on div "For Me" at bounding box center [333, 50] width 45 height 15
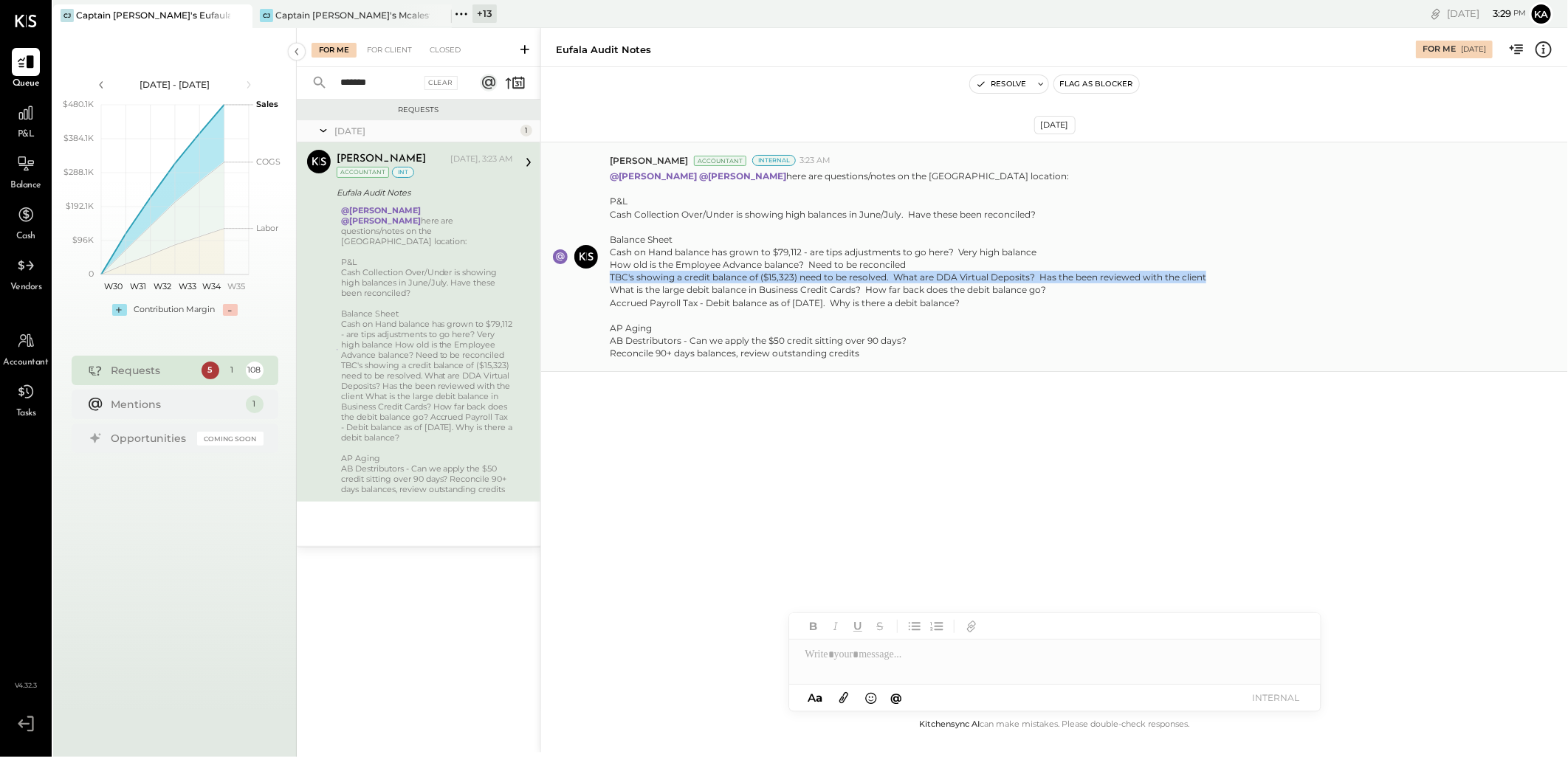
drag, startPoint x: 611, startPoint y: 274, endPoint x: 1214, endPoint y: 274, distance: 603.0
click at [1214, 274] on div "@Kapil Pandya @Manoj Bhagat here are questions/notes on the Eufala location: P&…" at bounding box center [1082, 264] width 946 height 193
copy div "TBC's showing a credit balance of ($15,323) need to be resolved. What are DDA V…"
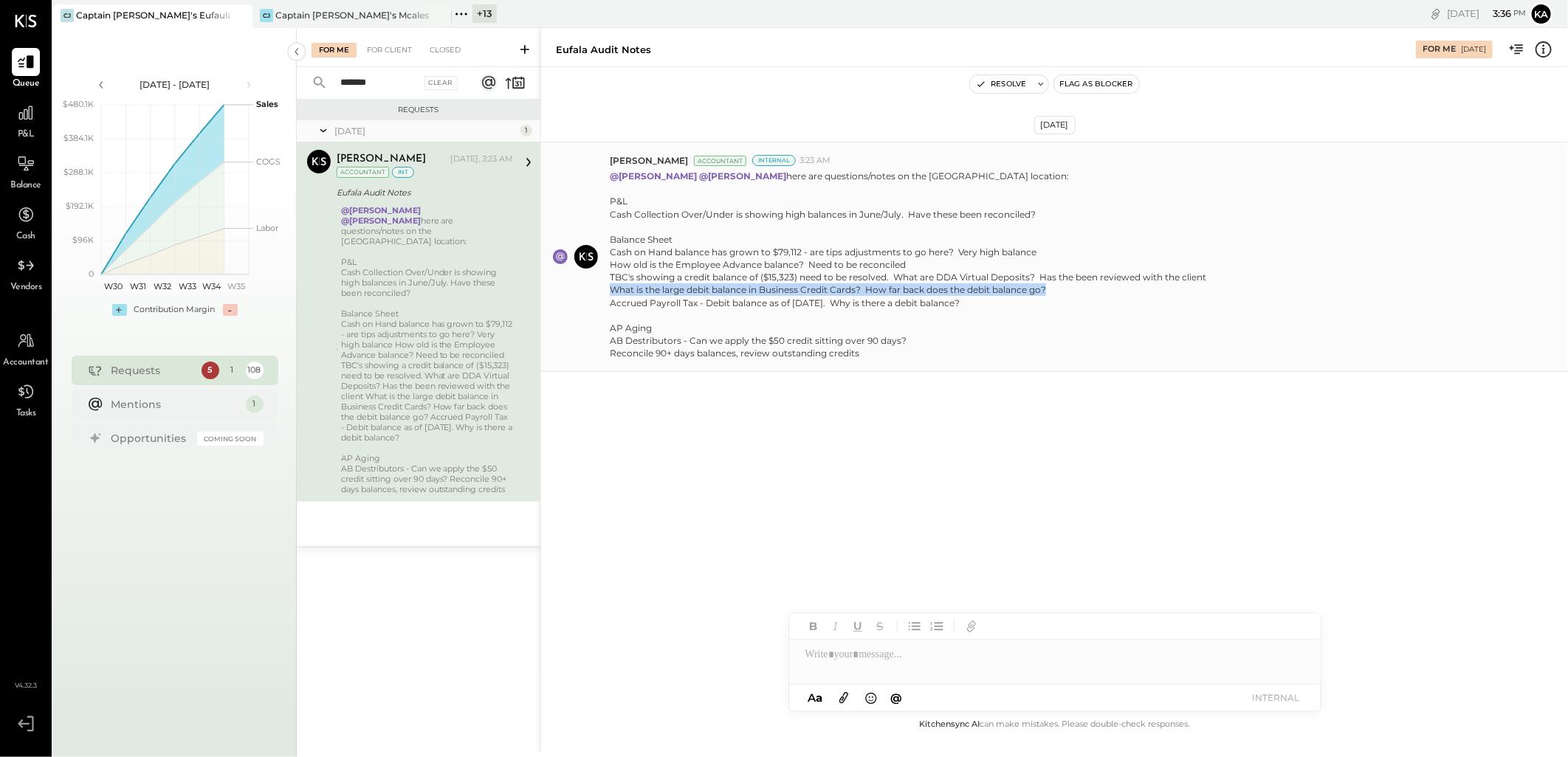
drag, startPoint x: 611, startPoint y: 291, endPoint x: 1049, endPoint y: 293, distance: 438.0
click at [1049, 293] on div "Cash on Hand balance has grown to $79,112 - are tips adjustments to go here? Ve…" at bounding box center [908, 278] width 597 height 64
copy div "What is the large debit balance in Business Credit Cards? How far back does the…"
click at [838, 444] on div "Aug 27th, 2025 Chris Dash Accountant Internal 3:23 AM @Kapil Pandya @Manoj Bhag…" at bounding box center [1055, 293] width 1027 height 379
drag, startPoint x: 611, startPoint y: 301, endPoint x: 957, endPoint y: 308, distance: 346.1
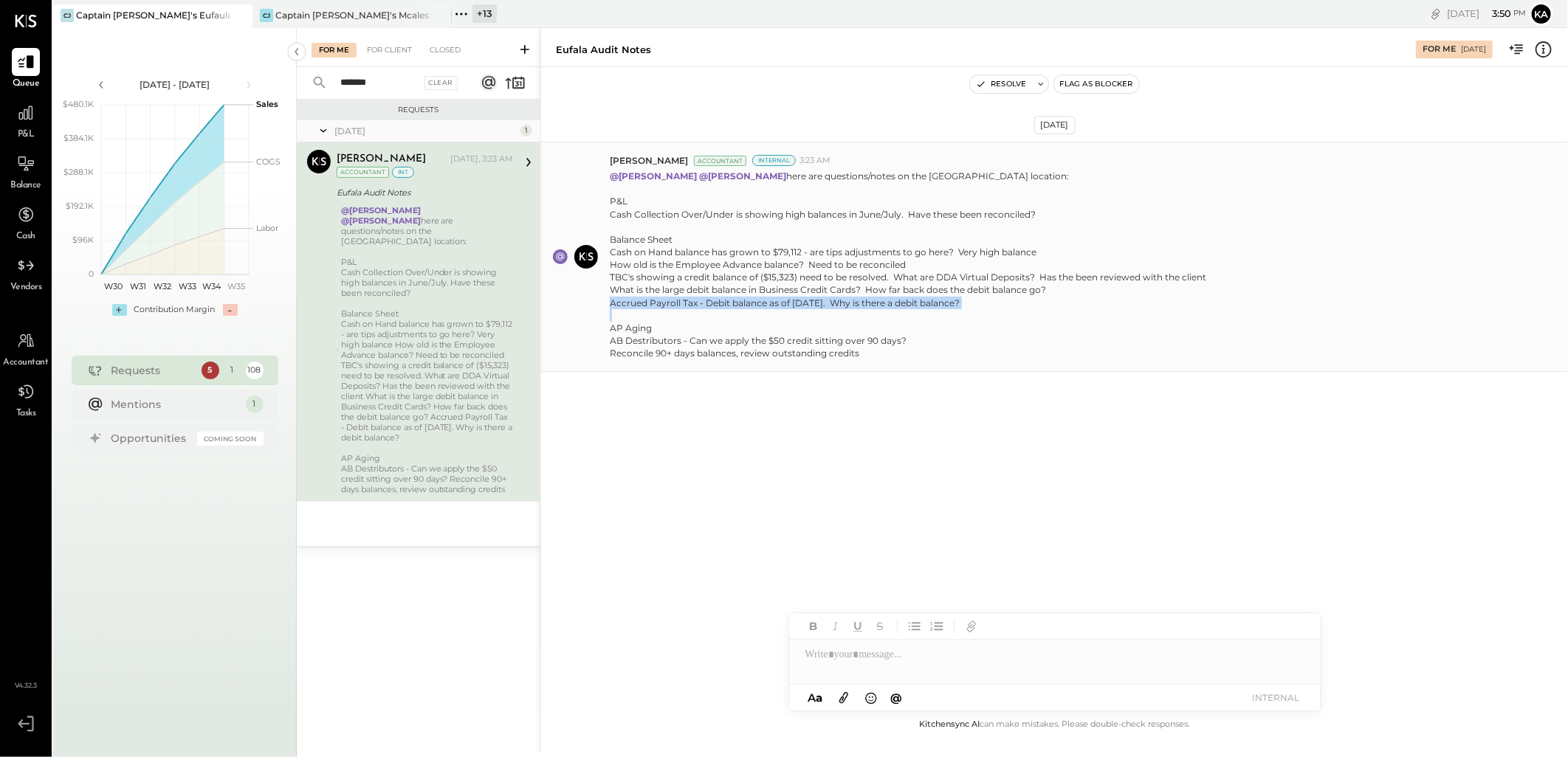
click at [957, 308] on p "@Kapil Pandya @Manoj Bhagat here are questions/notes on the Eufala location: P&…" at bounding box center [908, 265] width 597 height 190
copy div "Accrued Payroll Tax - Debit balance as of June 2024. Why is there a debit balan…"
drag, startPoint x: 611, startPoint y: 337, endPoint x: 866, endPoint y: 358, distance: 255.9
click at [866, 358] on div "AB Destributors - Can we apply the $50 credit sitting over 90 days? Reconcile 9…" at bounding box center [908, 346] width 597 height 25
copy div "AB Destributors - Can we apply the $50 credit sitting over 90 days? Reconcile 9…"
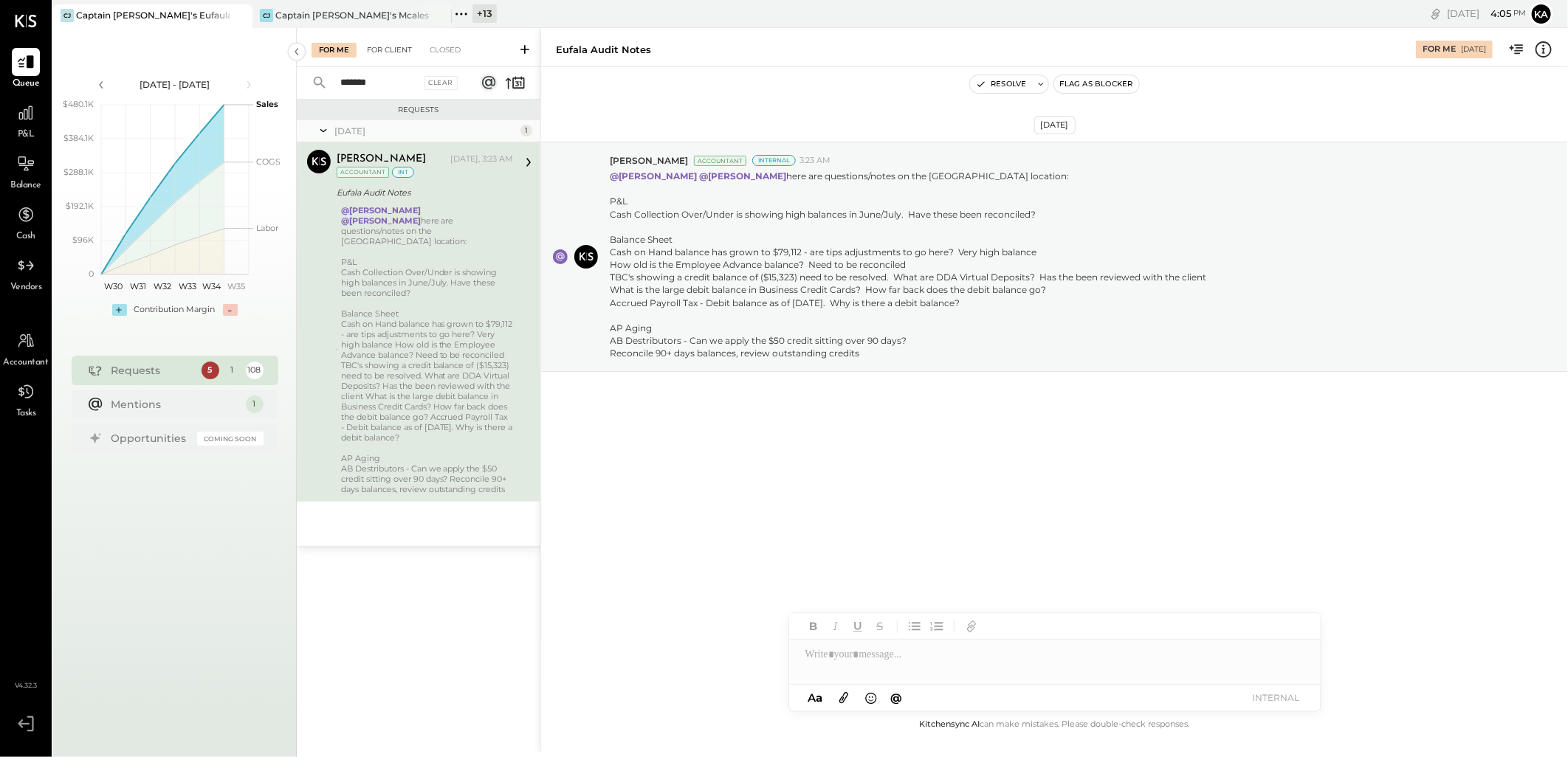
click at [394, 49] on div "For Client" at bounding box center [389, 50] width 60 height 15
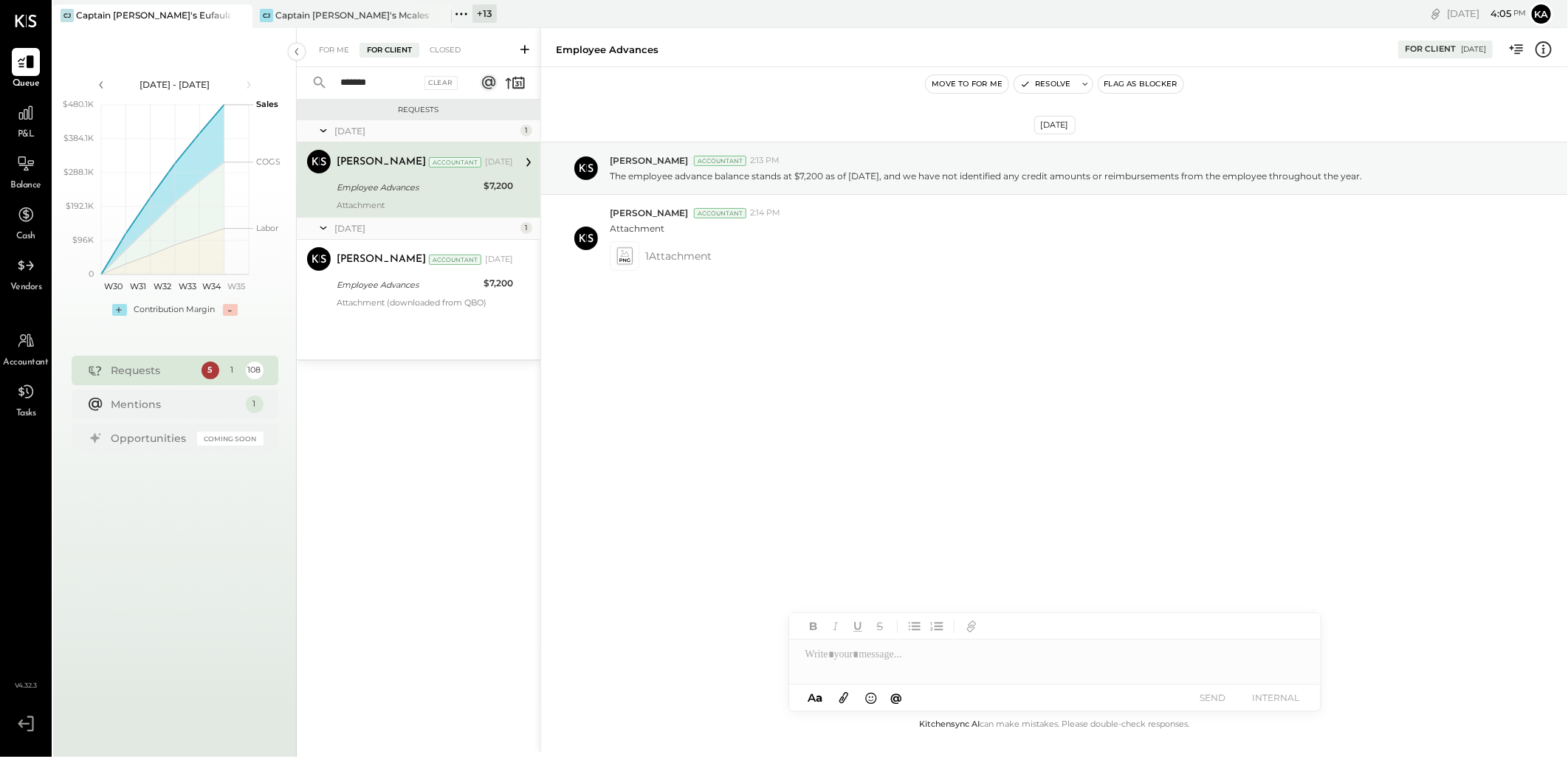
click at [388, 80] on input "*******" at bounding box center [376, 83] width 90 height 24
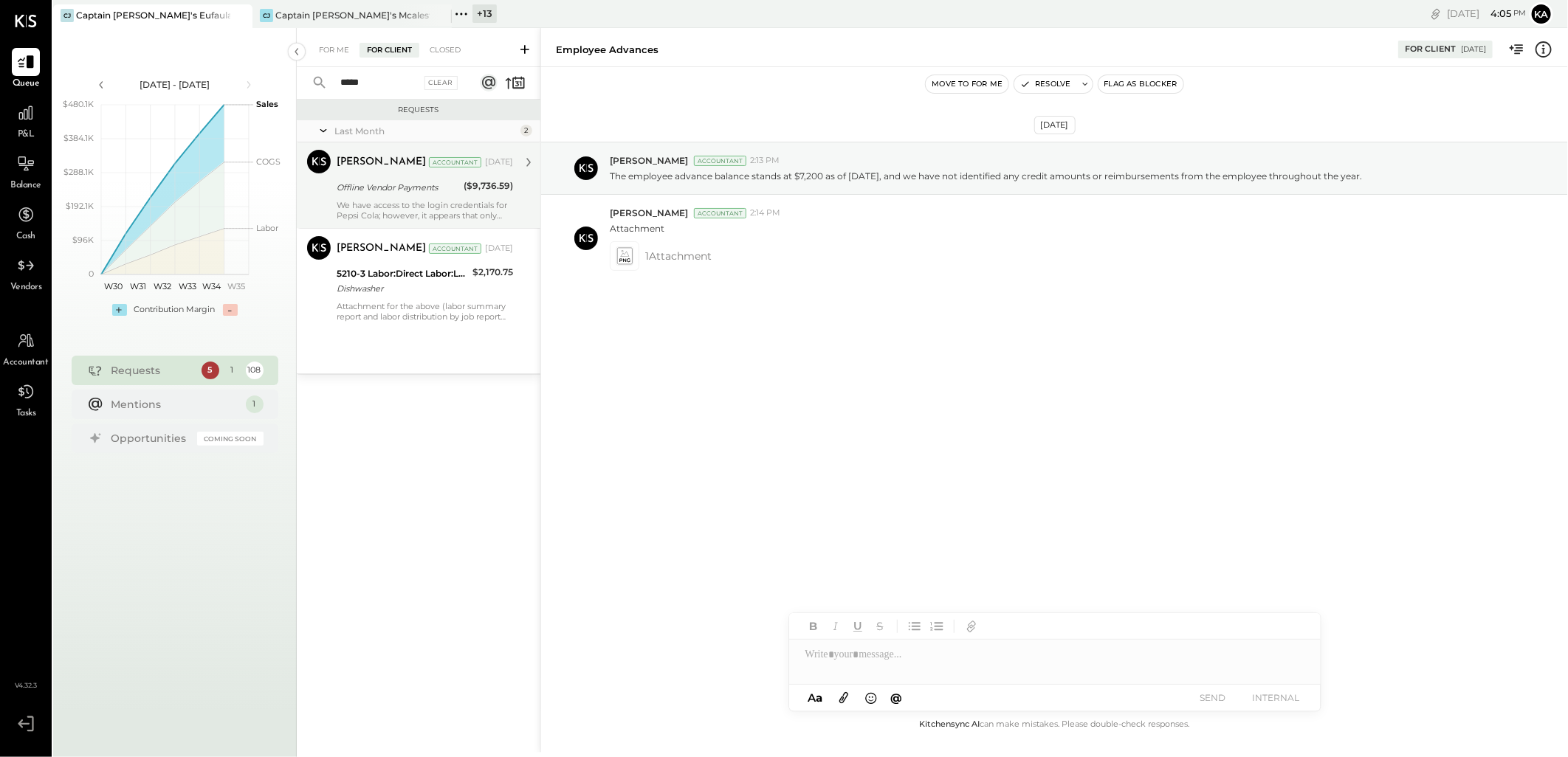
type input "*****"
click at [411, 188] on div "Offline Vendor Payments" at bounding box center [397, 187] width 122 height 15
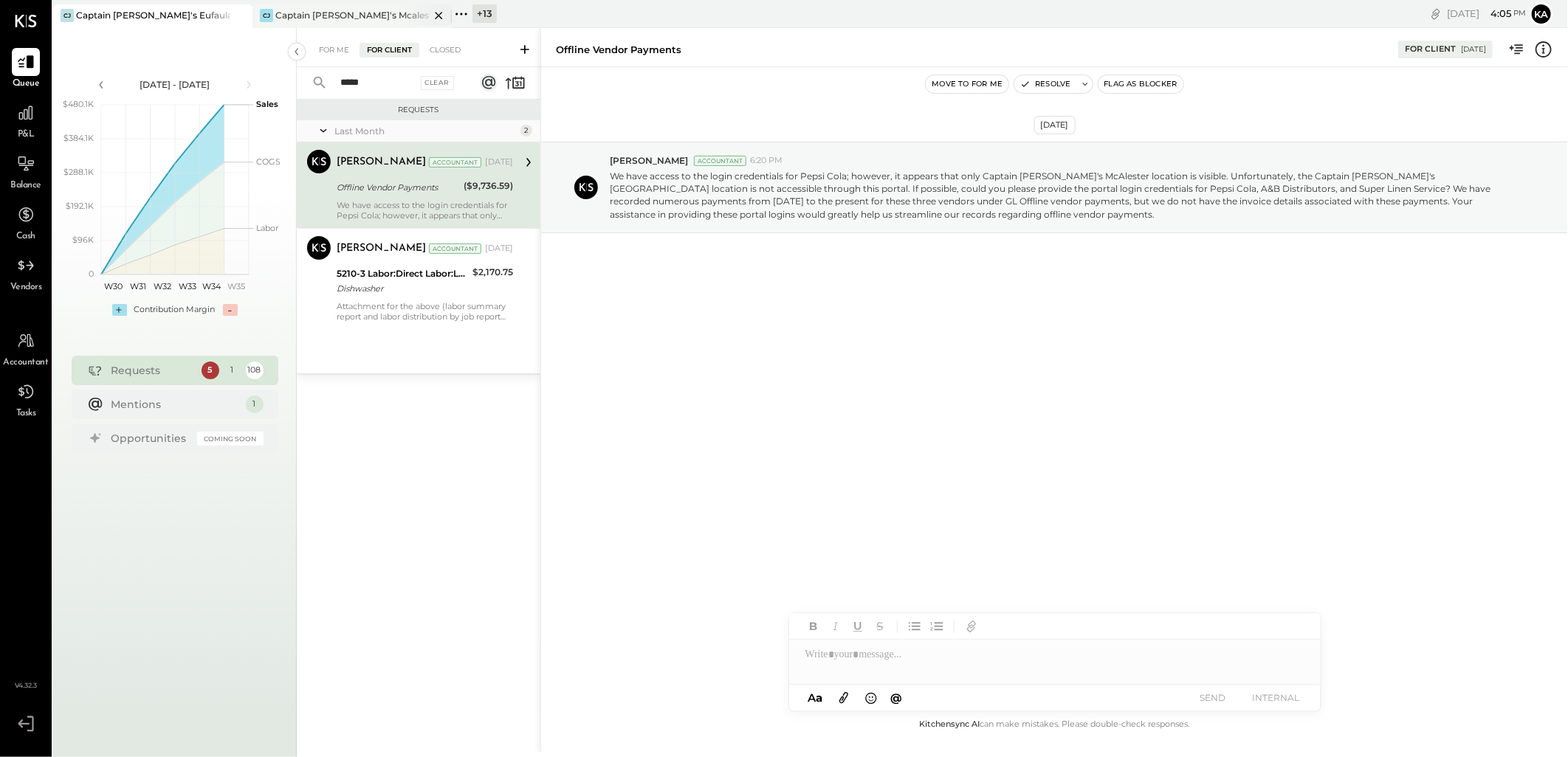
click at [438, 16] on icon at bounding box center [438, 15] width 7 height 7
click at [342, 50] on div "For Me" at bounding box center [333, 50] width 45 height 15
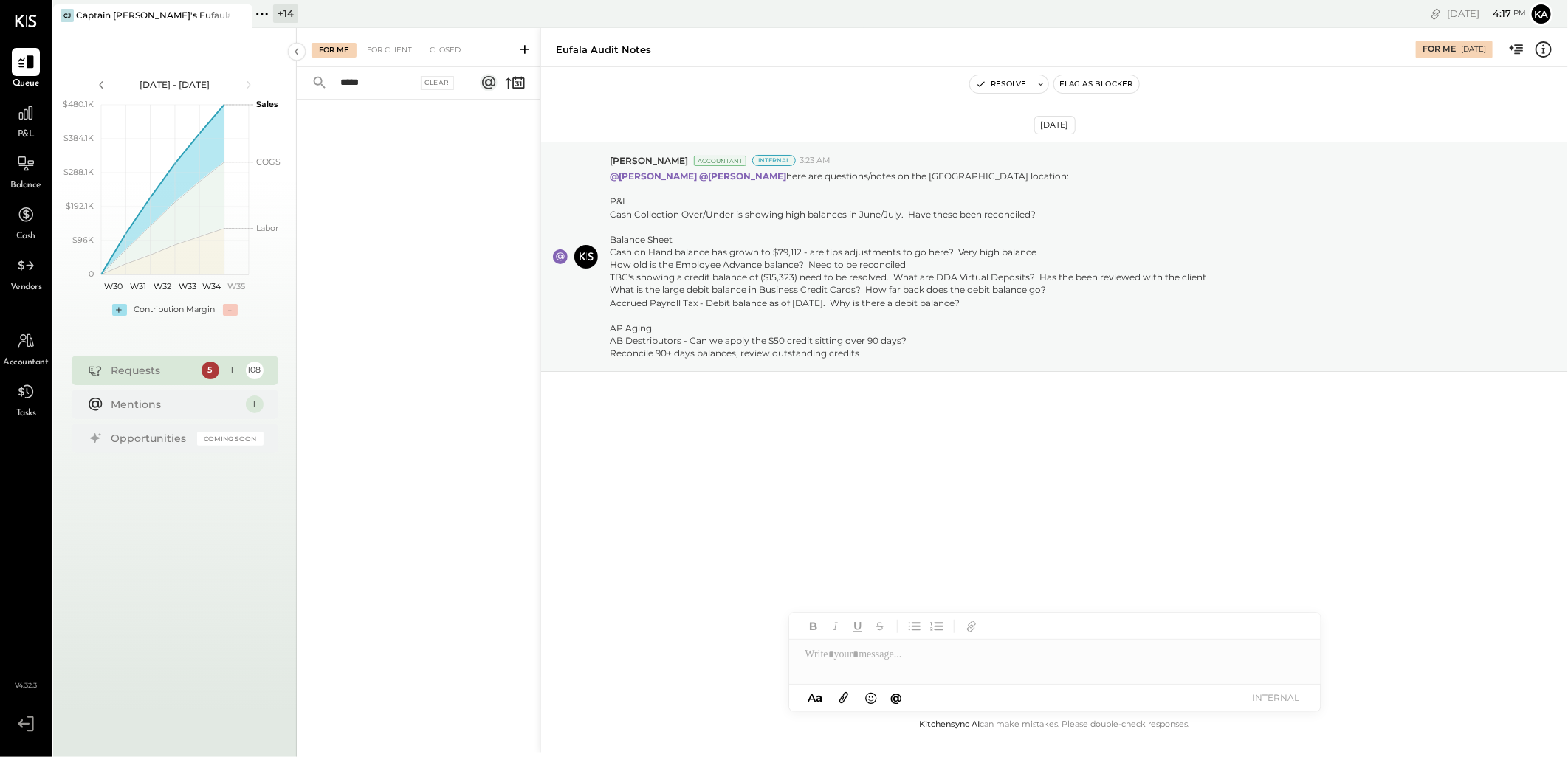
drag, startPoint x: 396, startPoint y: 48, endPoint x: 421, endPoint y: 47, distance: 25.0
click at [396, 48] on div "For Client" at bounding box center [389, 50] width 60 height 15
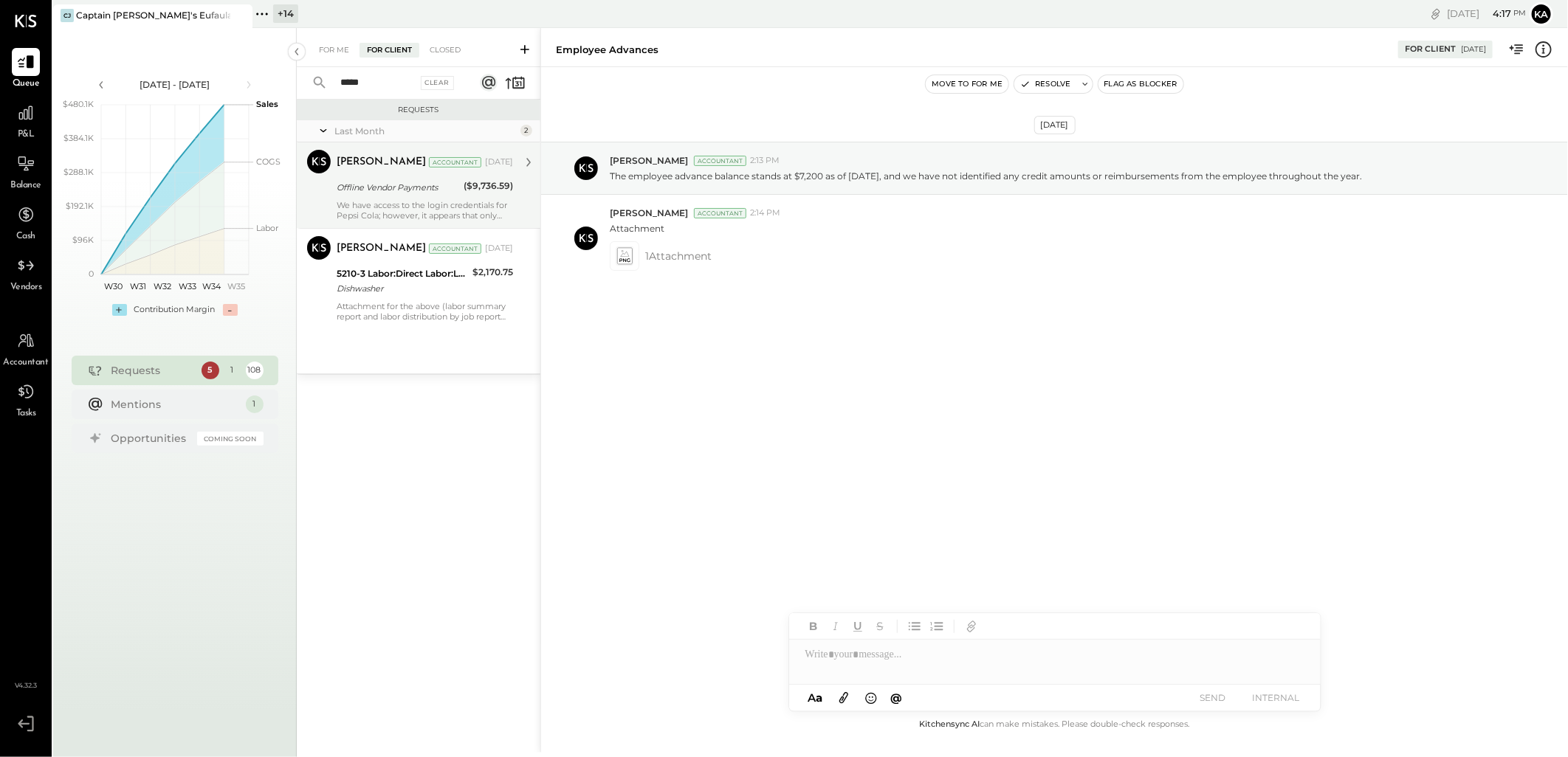
click at [442, 186] on div "Offline Vendor Payments" at bounding box center [397, 187] width 122 height 15
